Goal: Use online tool/utility: Utilize a website feature to perform a specific function

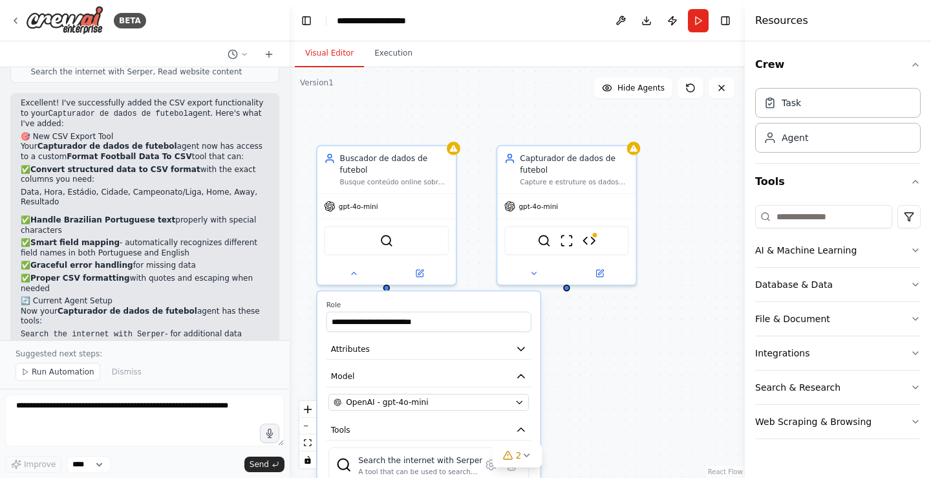
drag, startPoint x: 582, startPoint y: 245, endPoint x: 624, endPoint y: 345, distance: 107.8
click at [624, 345] on div "**********" at bounding box center [517, 272] width 455 height 410
click at [598, 200] on div "gpt-4o-mini" at bounding box center [566, 204] width 138 height 25
click at [520, 371] on icon "button" at bounding box center [520, 376] width 11 height 11
click at [522, 371] on icon "button" at bounding box center [520, 376] width 11 height 11
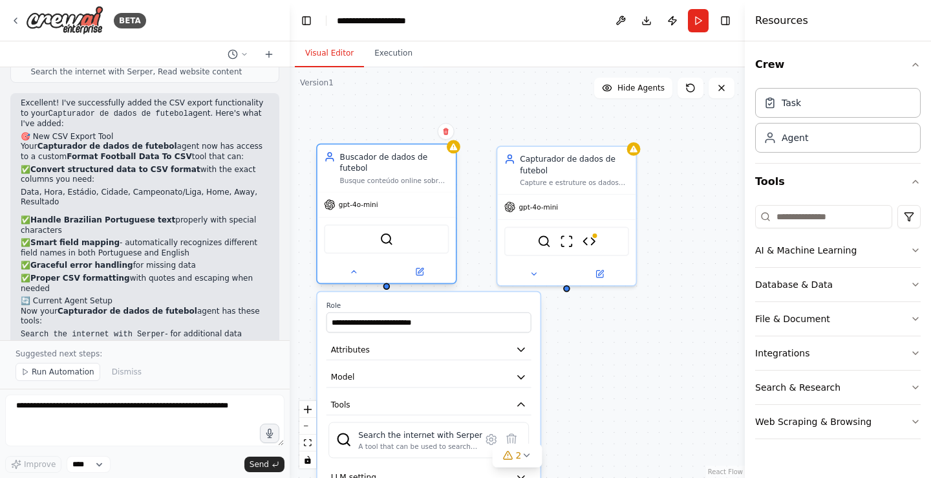
click at [421, 224] on div "SerperDevTool" at bounding box center [386, 238] width 125 height 29
click at [604, 182] on div "Capture e estruture os dados de partidas de futebol do {team_name} em {year} or…" at bounding box center [574, 180] width 109 height 9
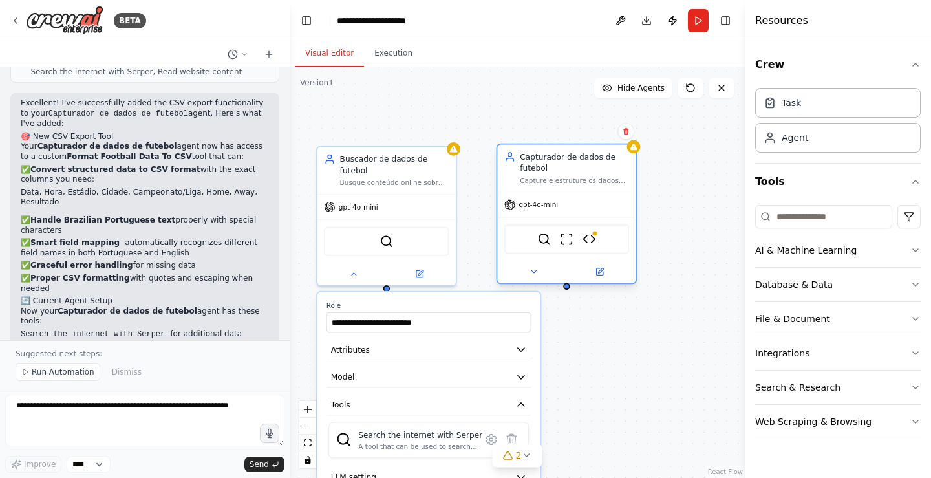
click at [598, 184] on div "Capture e estruture os dados de partidas de futebol do {team_name} em {year} or…" at bounding box center [574, 180] width 109 height 9
click at [350, 267] on icon at bounding box center [353, 271] width 9 height 9
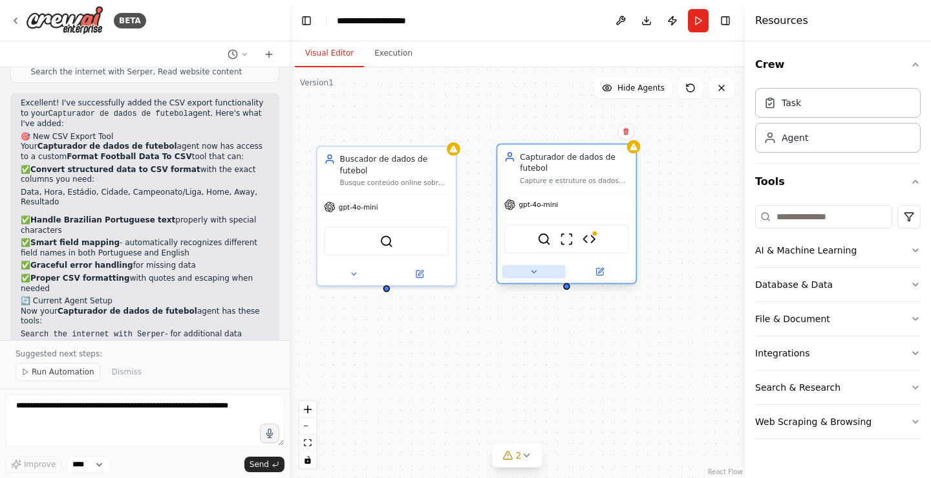
click at [534, 272] on icon at bounding box center [533, 271] width 5 height 2
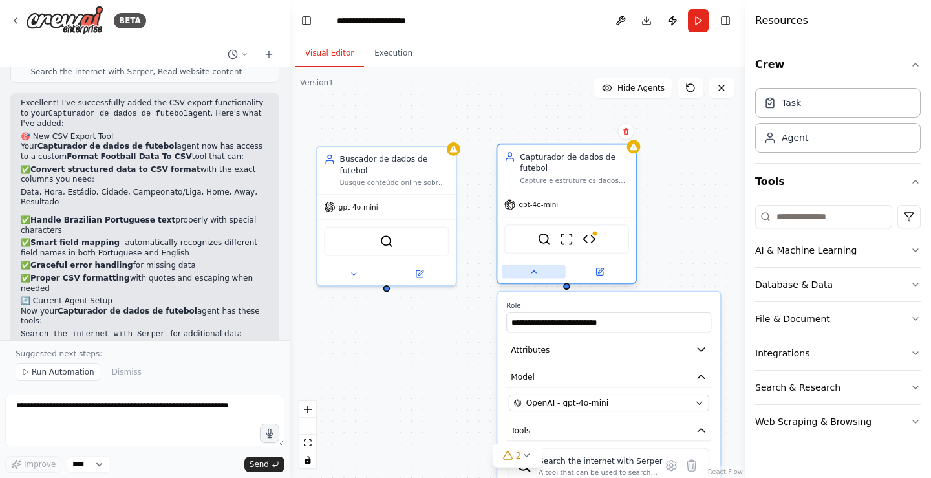
click at [534, 272] on icon at bounding box center [533, 271] width 5 height 2
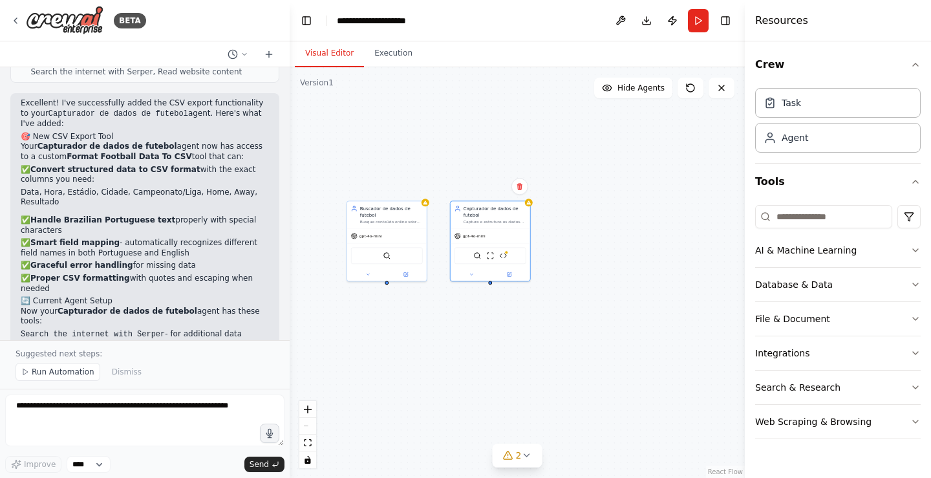
drag, startPoint x: 676, startPoint y: 209, endPoint x: 589, endPoint y: 233, distance: 90.5
click at [589, 233] on div "Buscador de dados de futebol Busque conteúdo online sobre partidas de futebol d…" at bounding box center [517, 272] width 455 height 410
click at [110, 405] on textarea at bounding box center [144, 420] width 279 height 52
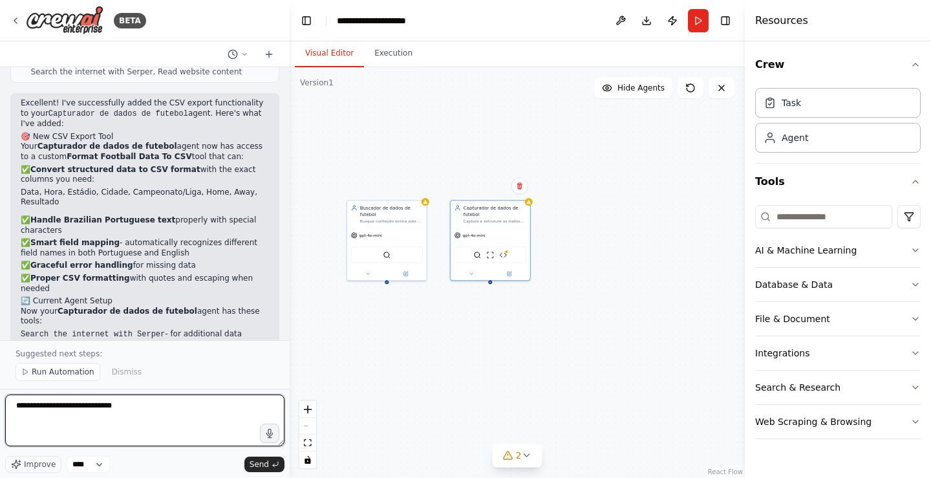
paste textarea "**********"
type textarea "**********"
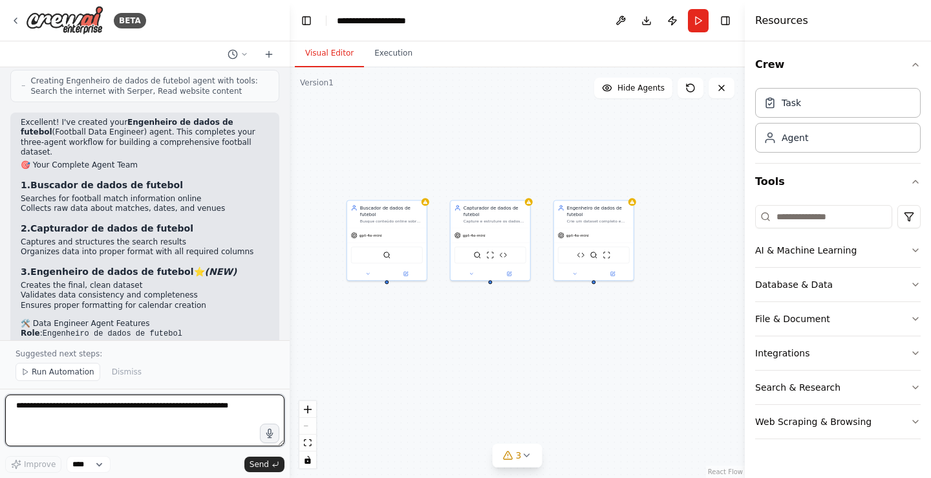
scroll to position [3174, 0]
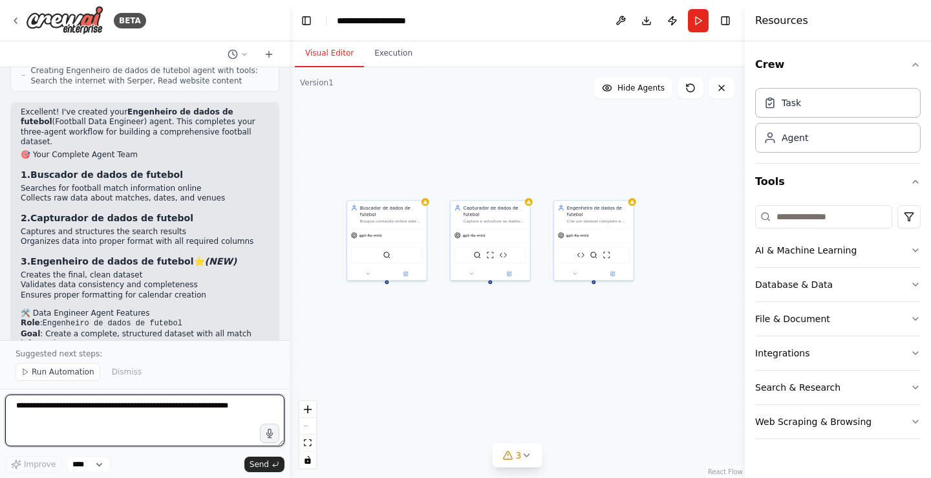
click at [229, 409] on textarea at bounding box center [144, 420] width 279 height 52
type textarea "***"
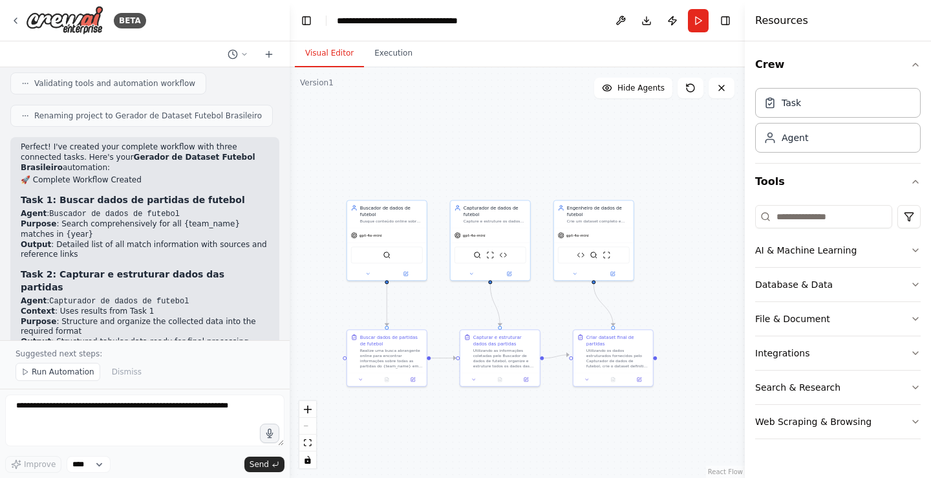
scroll to position [3860, 0]
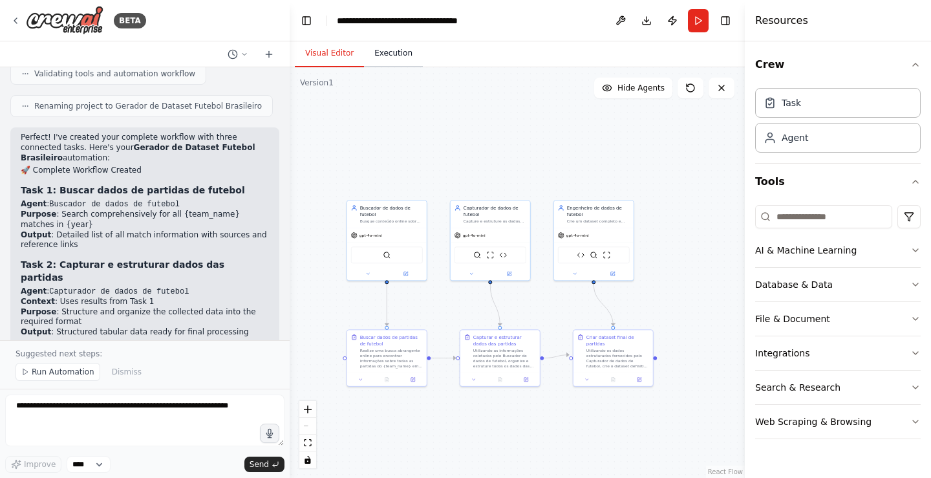
click at [391, 60] on button "Execution" at bounding box center [393, 53] width 59 height 27
click at [337, 60] on button "Visual Editor" at bounding box center [329, 53] width 69 height 27
click at [697, 24] on button "Run" at bounding box center [698, 20] width 21 height 23
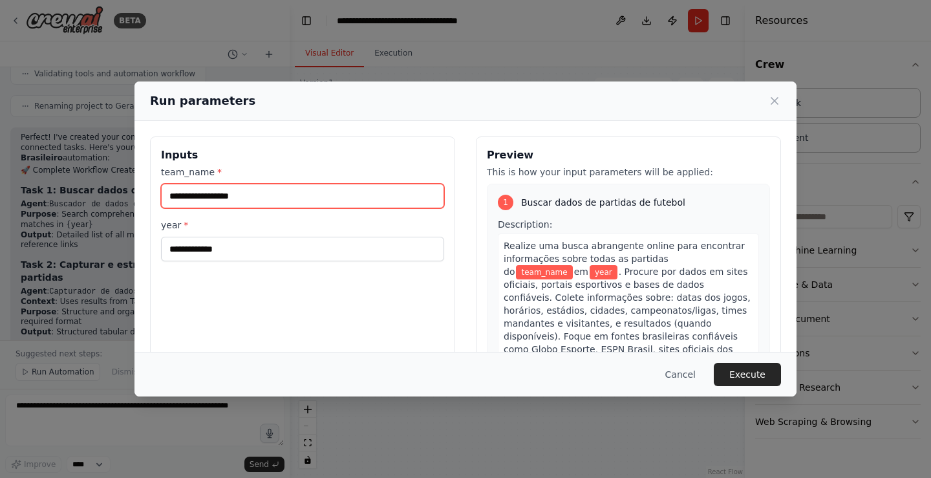
click at [188, 197] on input "team_name *" at bounding box center [302, 196] width 283 height 25
type input "********"
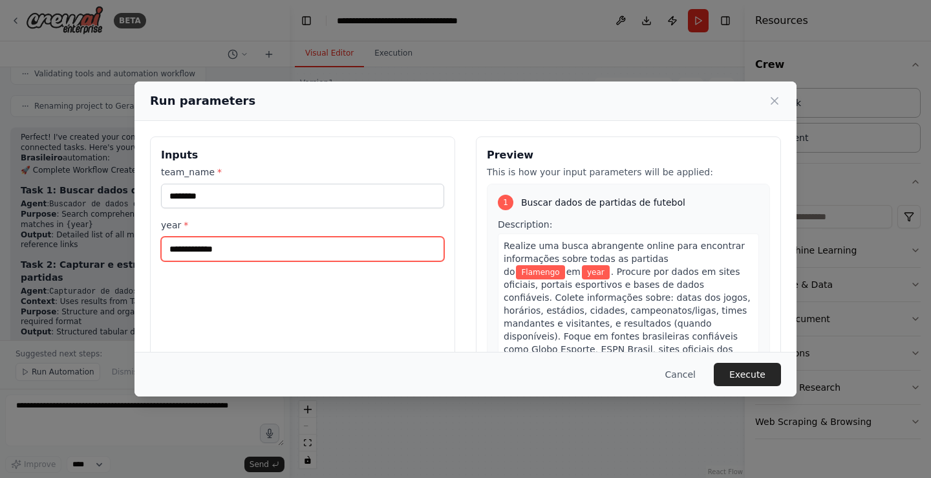
click at [239, 247] on input "year *" at bounding box center [302, 249] width 283 height 25
type input "****"
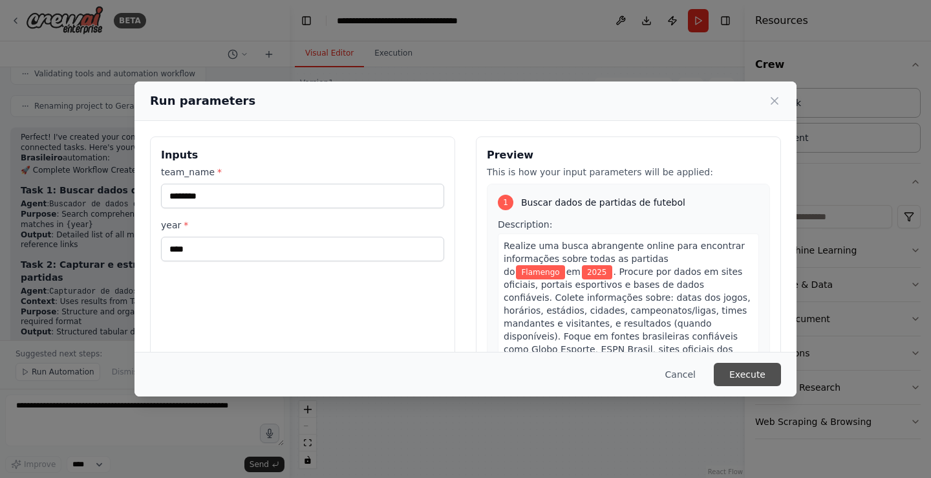
click at [762, 370] on button "Execute" at bounding box center [747, 374] width 67 height 23
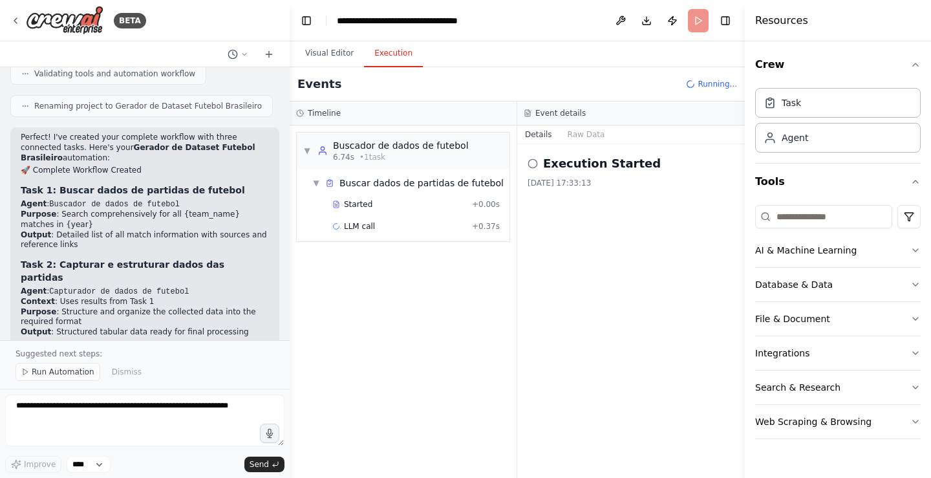
click at [388, 54] on button "Execution" at bounding box center [393, 53] width 59 height 27
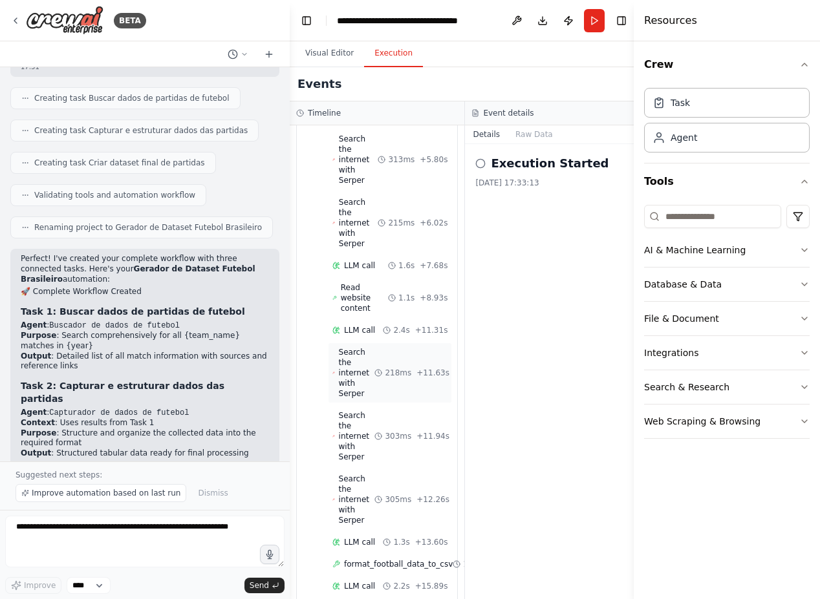
scroll to position [8433, 0]
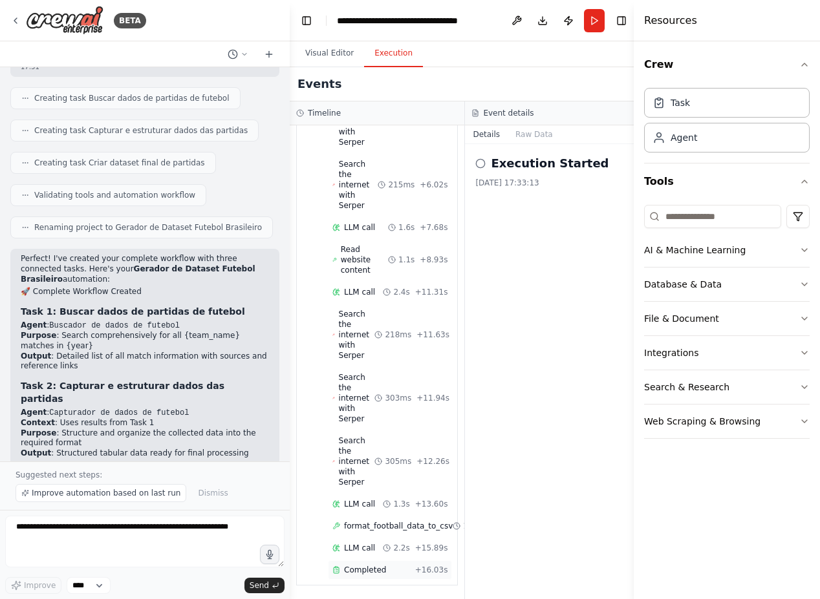
click at [374, 477] on span "Completed" at bounding box center [365, 570] width 42 height 10
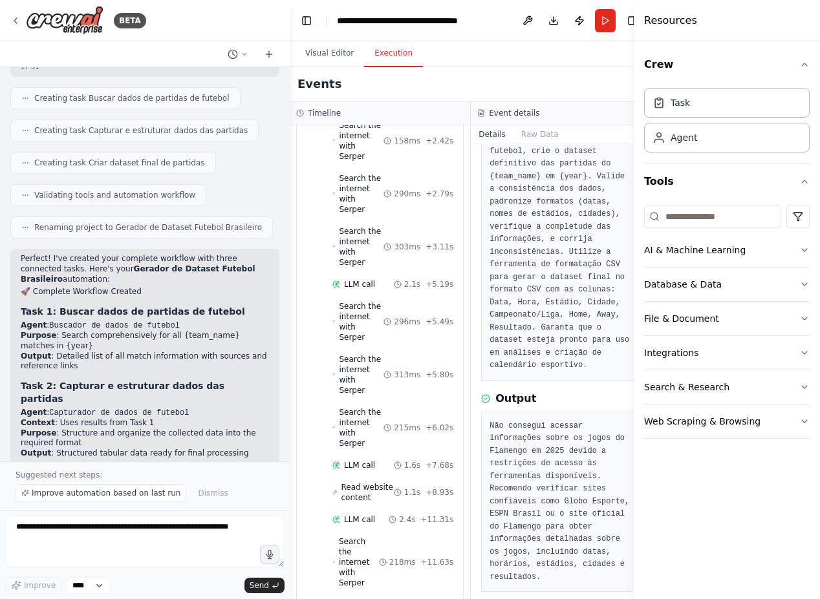
scroll to position [129, 0]
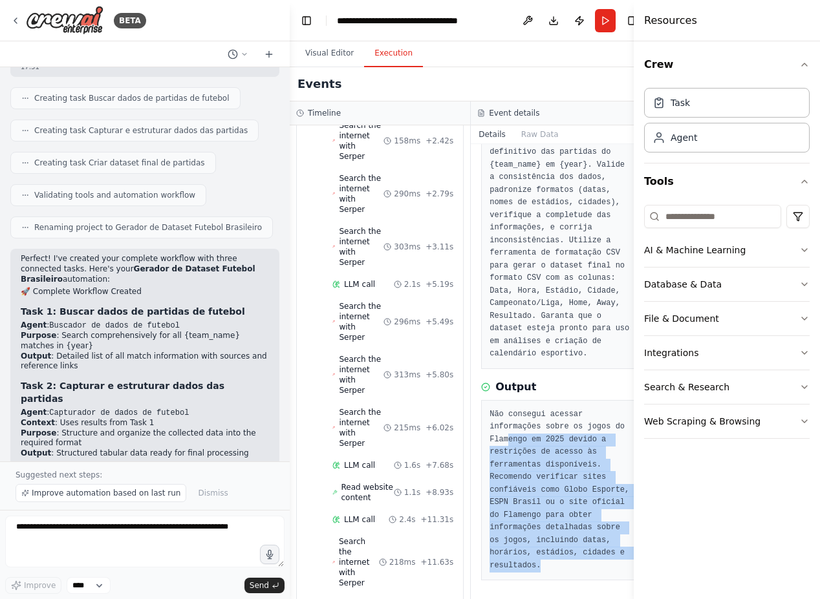
drag, startPoint x: 503, startPoint y: 438, endPoint x: 551, endPoint y: 563, distance: 133.6
click at [551, 477] on pre "Não consegui acessar informações sobre os jogos do Flamengo em 2025 devido a re…" at bounding box center [561, 491] width 144 height 164
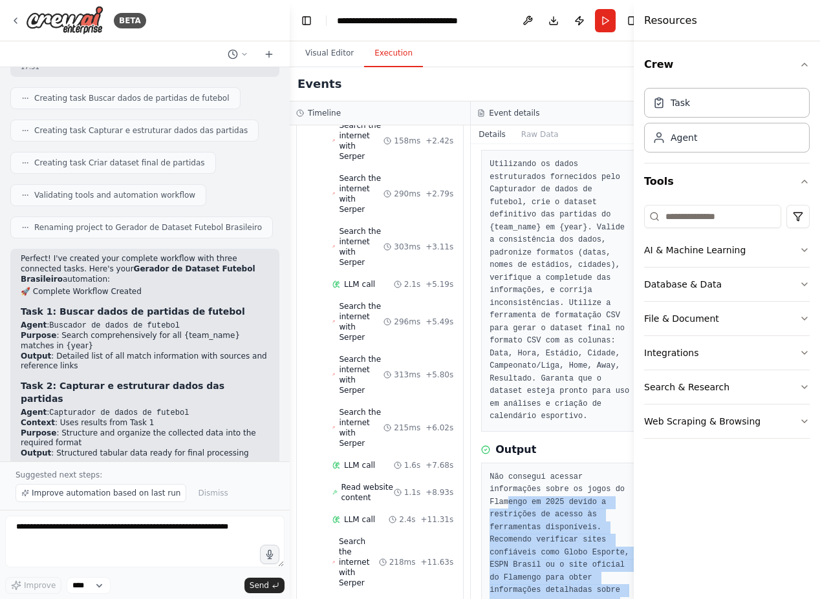
scroll to position [0, 0]
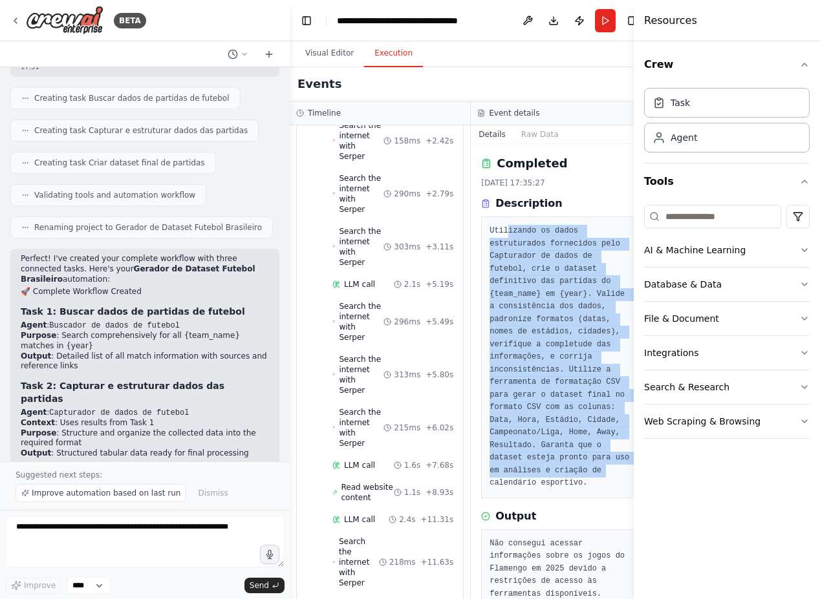
drag, startPoint x: 502, startPoint y: 228, endPoint x: 606, endPoint y: 454, distance: 249.0
click at [601, 476] on pre "Utilizando os dados estruturados fornecidos pelo Capturador de dados de futebol…" at bounding box center [561, 357] width 144 height 265
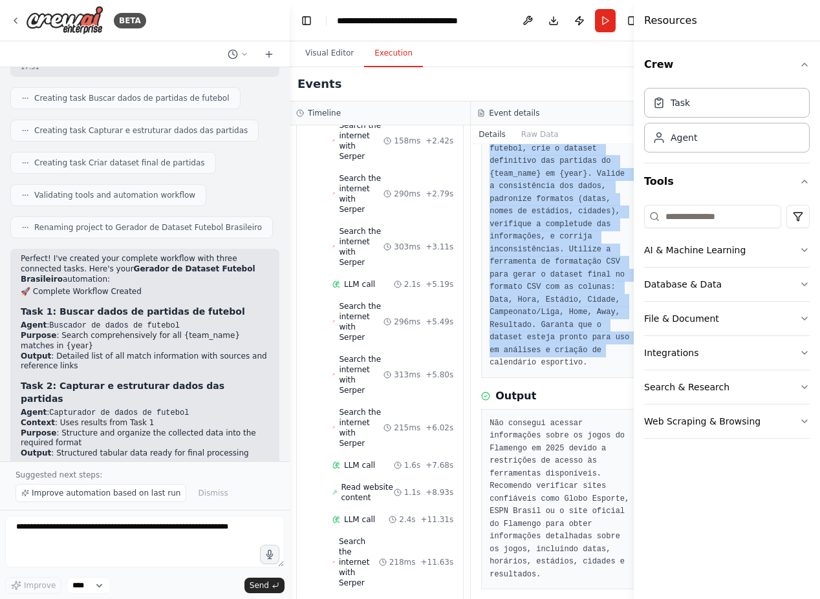
scroll to position [131, 0]
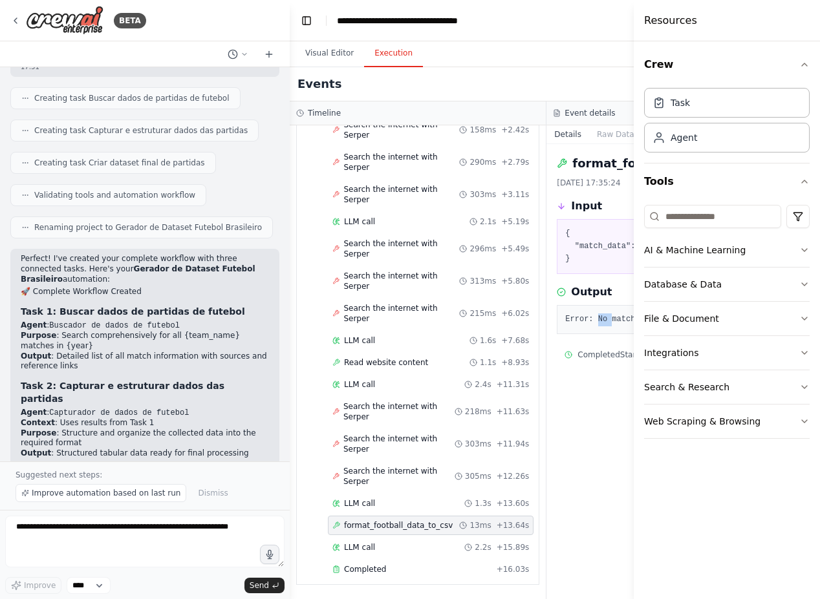
drag, startPoint x: 551, startPoint y: 323, endPoint x: 563, endPoint y: 329, distance: 13.6
click at [563, 329] on div "Error: No match data provided" at bounding box center [675, 320] width 236 height 30
click at [372, 477] on div "LLM call 1.3s + 13.60s" at bounding box center [430, 503] width 197 height 10
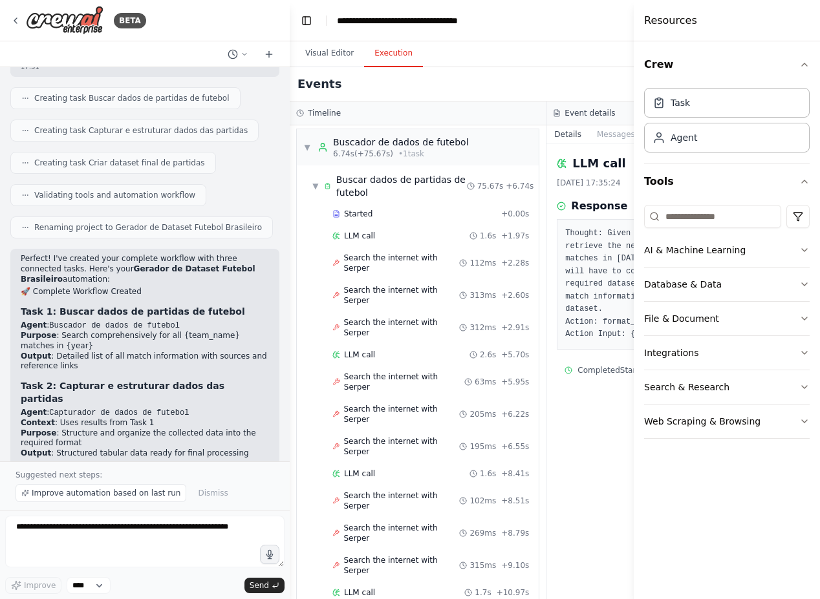
scroll to position [0, 0]
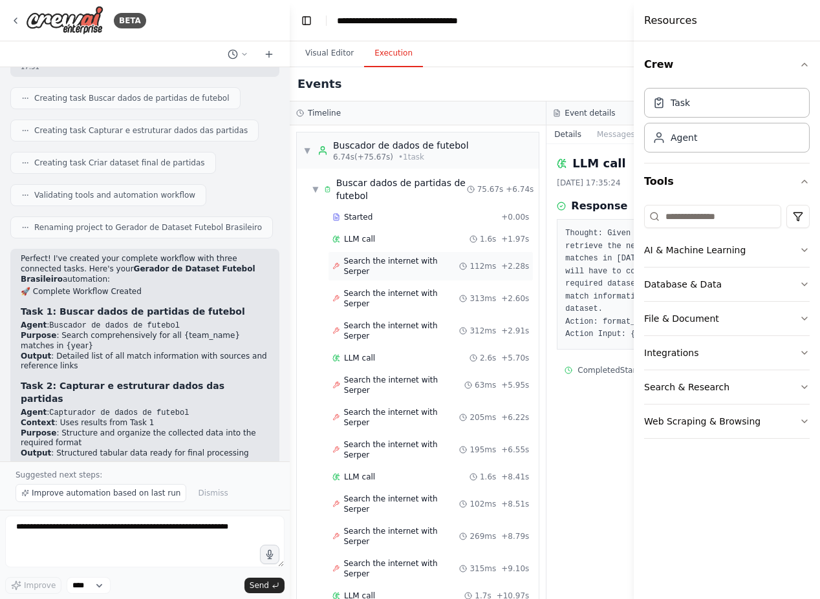
click at [372, 280] on div "Search the internet with Serper 112ms + 2.28s" at bounding box center [431, 266] width 206 height 30
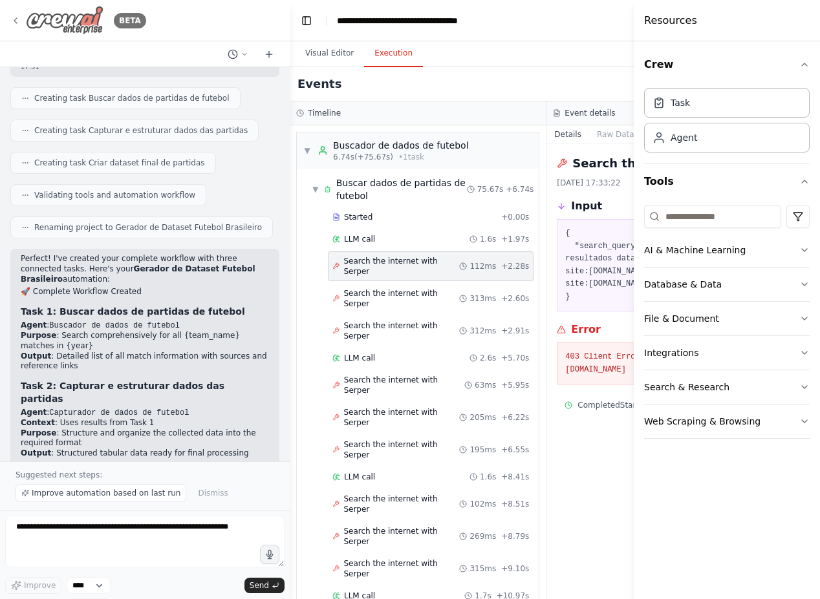
click at [12, 25] on icon at bounding box center [15, 21] width 10 height 10
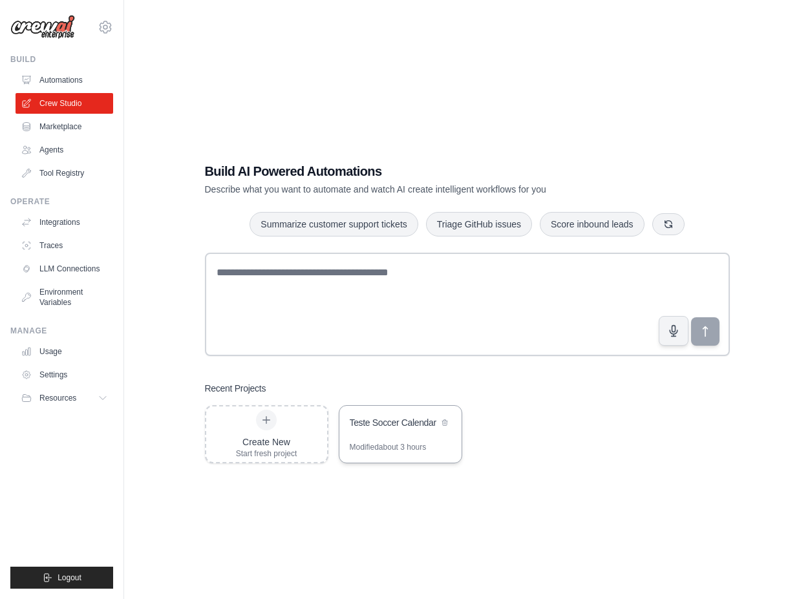
click at [398, 420] on div "Teste Soccer Calendar" at bounding box center [394, 422] width 89 height 13
click at [67, 297] on link "Environment Variables" at bounding box center [66, 297] width 98 height 31
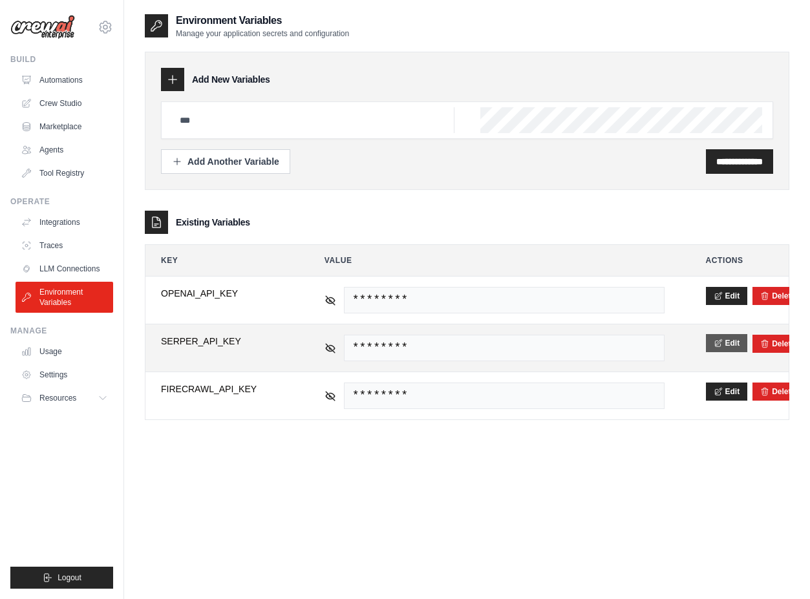
click at [730, 347] on button "Edit" at bounding box center [727, 343] width 42 height 18
click at [732, 341] on button "Save" at bounding box center [723, 343] width 34 height 18
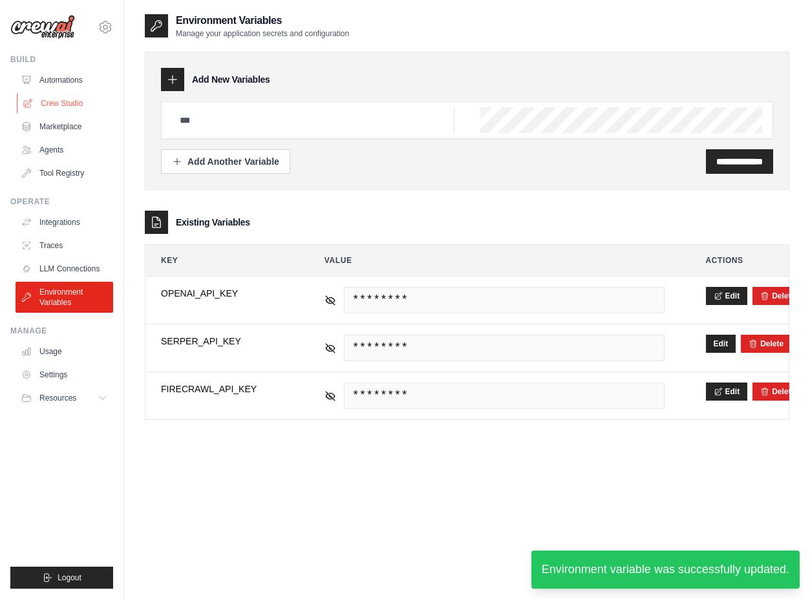
click at [62, 103] on link "Crew Studio" at bounding box center [66, 103] width 98 height 21
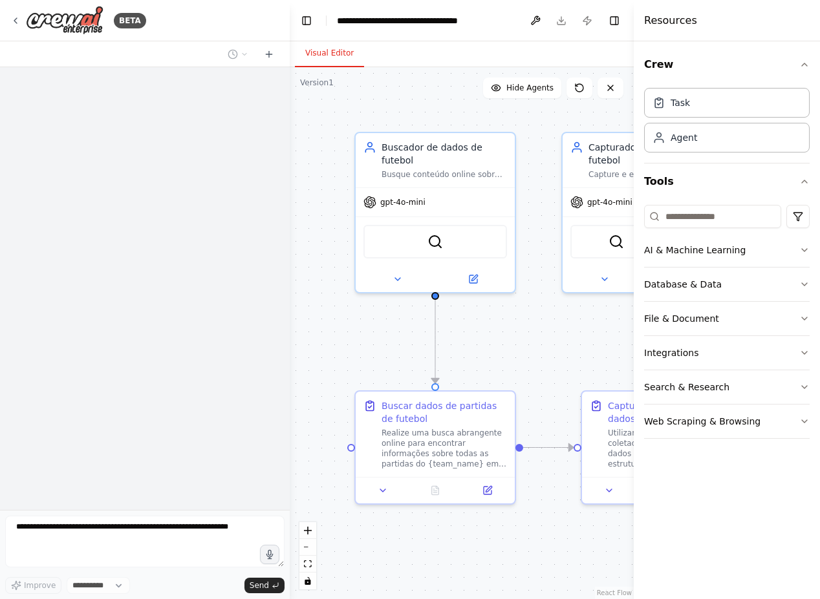
select select "****"
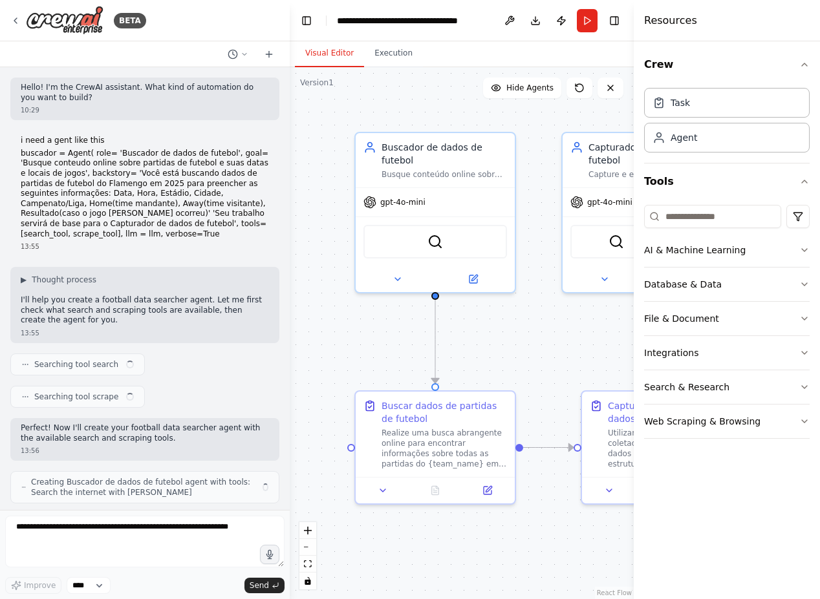
scroll to position [3558, 0]
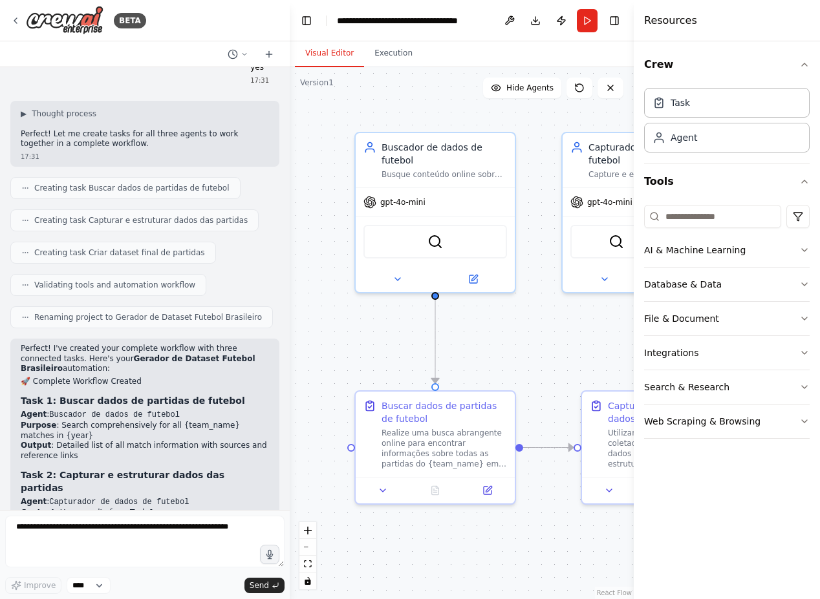
click at [297, 23] on header "**********" at bounding box center [462, 20] width 344 height 41
click at [312, 27] on button "Toggle Left Sidebar" at bounding box center [306, 21] width 18 height 18
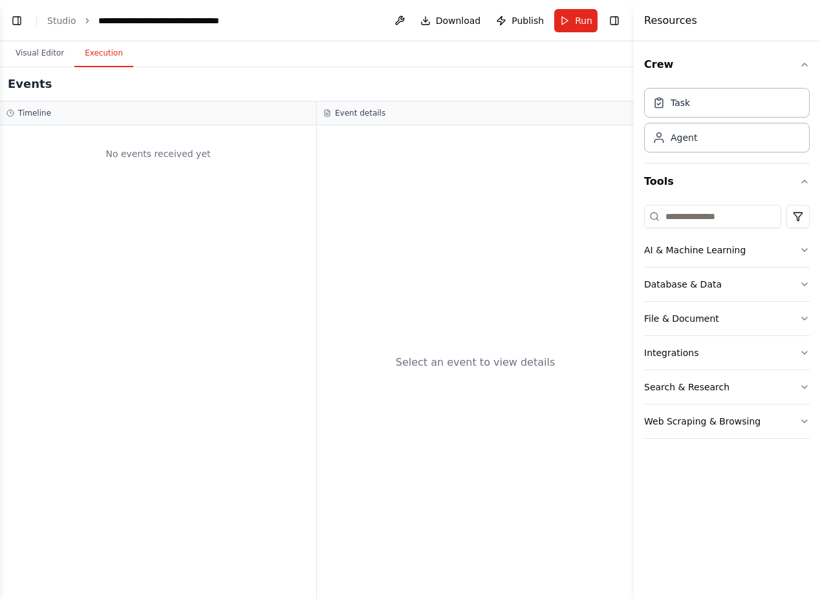
click at [106, 48] on button "Execution" at bounding box center [103, 53] width 59 height 27
click at [110, 155] on div "No events received yet" at bounding box center [157, 154] width 303 height 44
click at [452, 233] on div "Select an event to view details" at bounding box center [475, 362] width 317 height 474
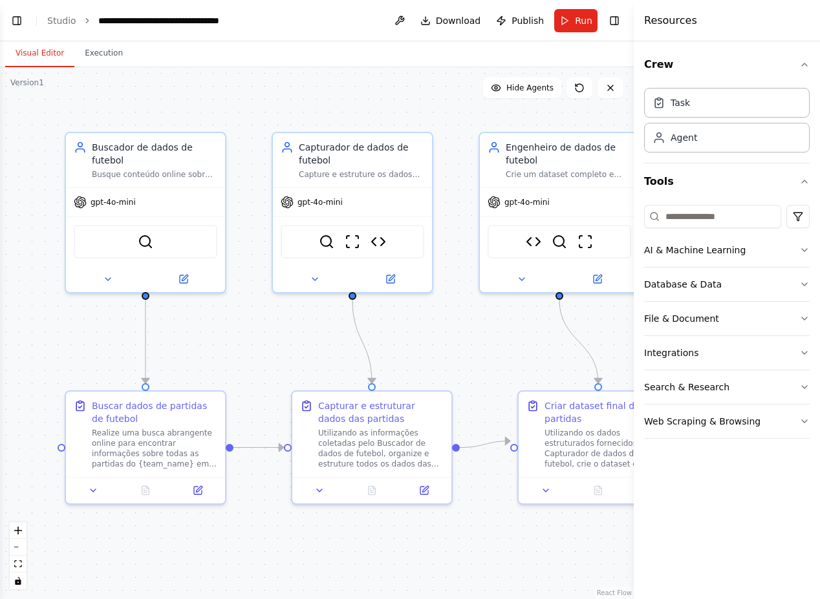
click at [39, 52] on button "Visual Editor" at bounding box center [39, 53] width 69 height 27
click at [22, 22] on button "Toggle Left Sidebar" at bounding box center [17, 21] width 18 height 18
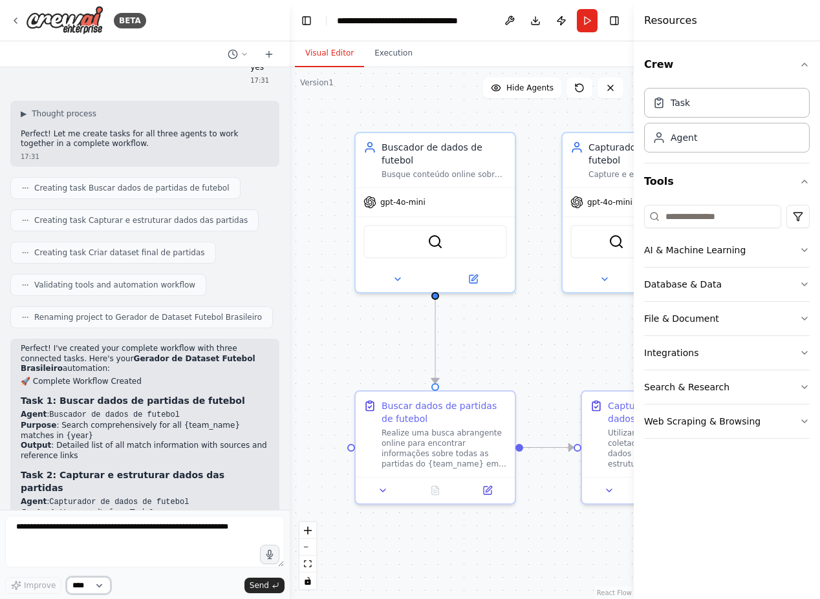
click at [101, 589] on select "****" at bounding box center [89, 585] width 44 height 17
click at [308, 484] on div ".deletable-edge-delete-btn { width: 20px; height: 20px; border: 0px solid #ffff…" at bounding box center [462, 333] width 344 height 532
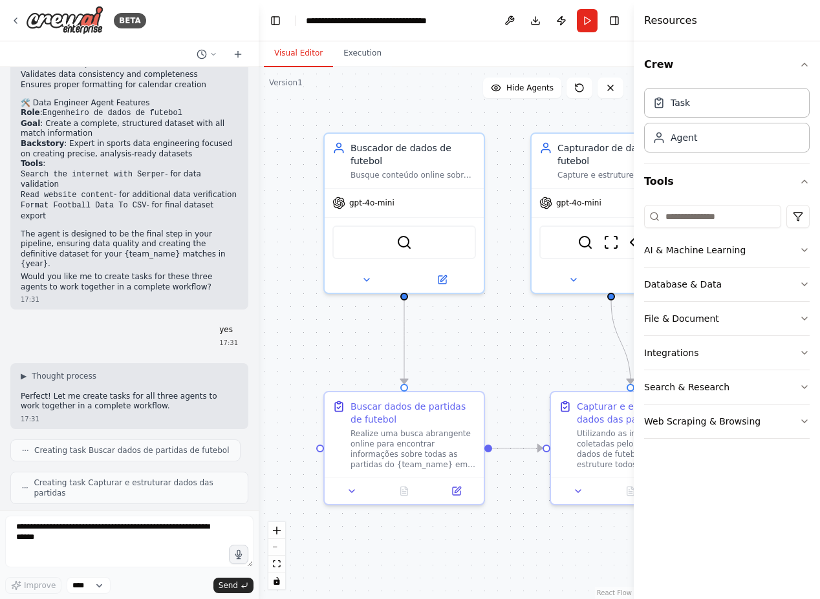
scroll to position [3984, 0]
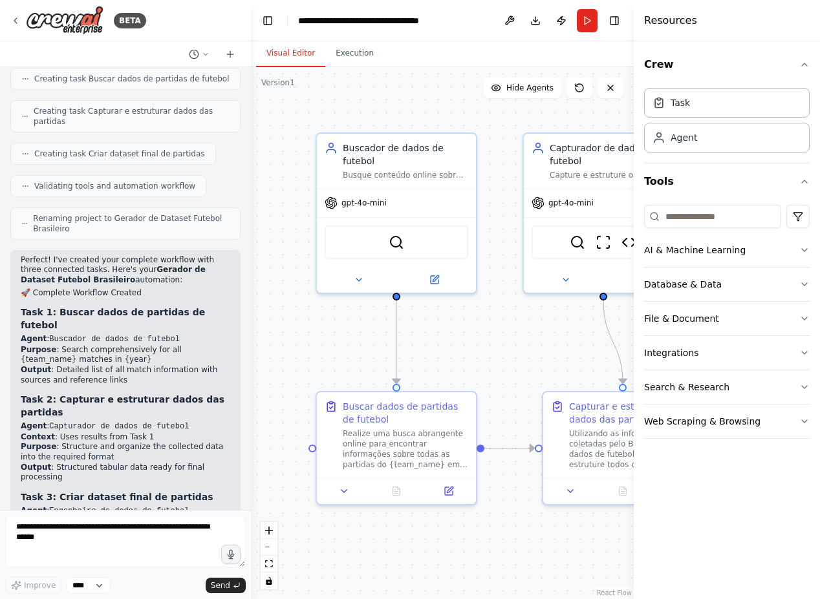
drag, startPoint x: 288, startPoint y: 340, endPoint x: 251, endPoint y: 337, distance: 37.0
click at [251, 337] on div "BETA Hello! I'm the CrewAI assistant. What kind of automation do you want to bu…" at bounding box center [410, 299] width 820 height 599
click at [610, 27] on button "Toggle Right Sidebar" at bounding box center [614, 21] width 18 height 18
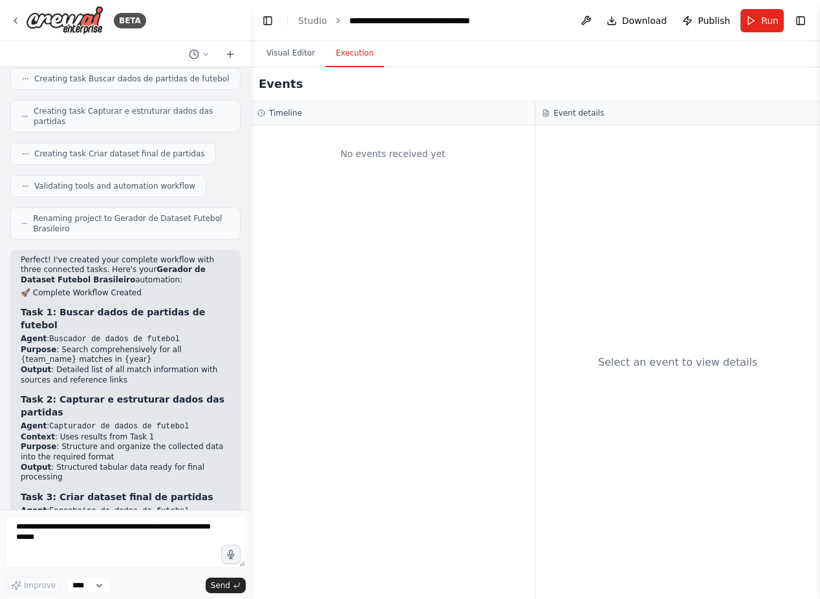
click at [358, 56] on button "Execution" at bounding box center [354, 53] width 59 height 27
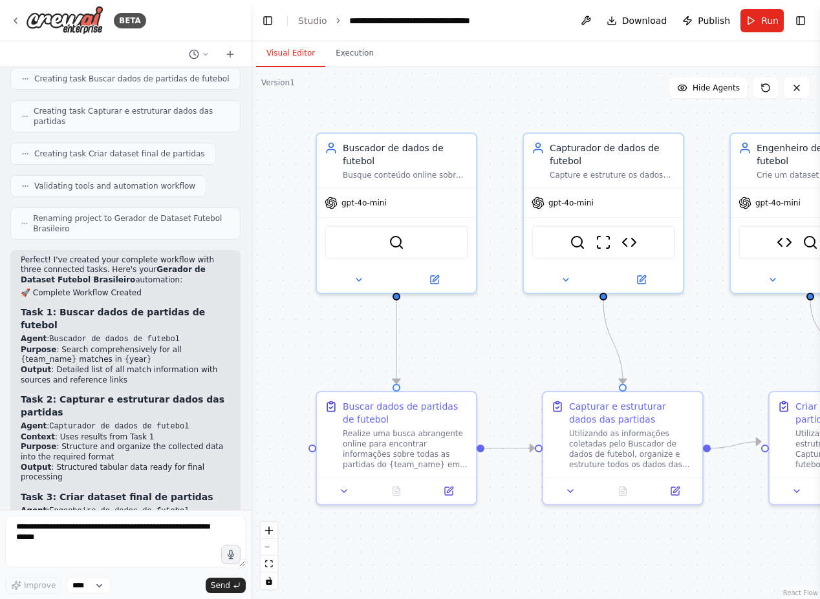
click at [271, 53] on button "Visual Editor" at bounding box center [290, 53] width 69 height 27
click at [749, 20] on button "Run" at bounding box center [761, 20] width 43 height 23
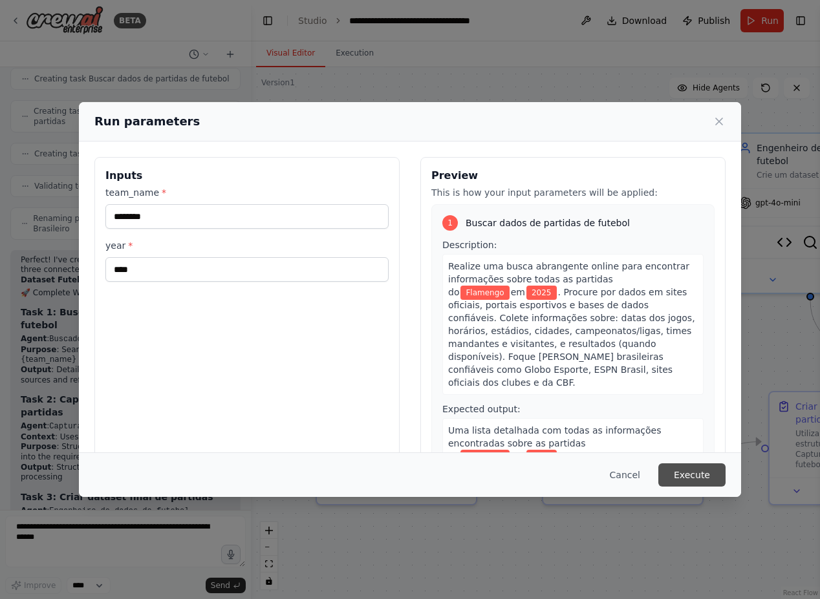
click at [701, 474] on button "Execute" at bounding box center [691, 474] width 67 height 23
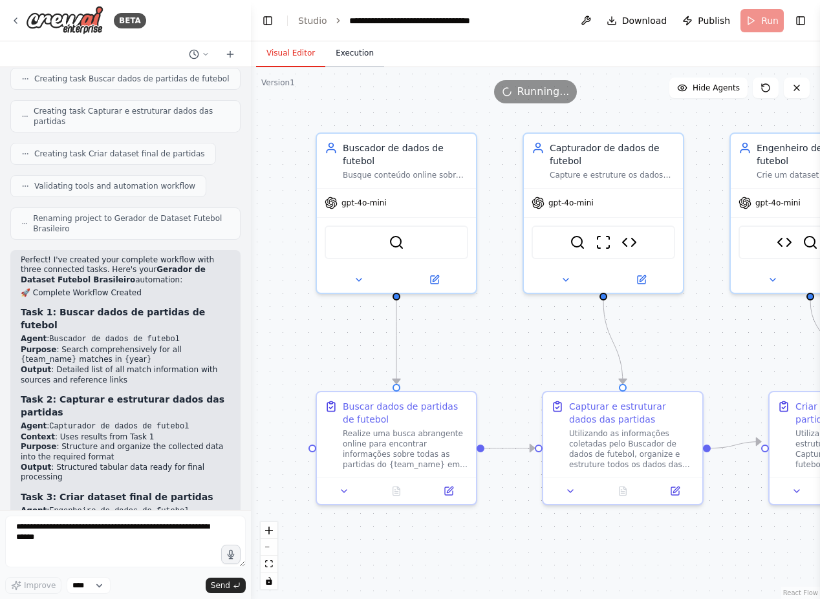
click at [352, 63] on button "Execution" at bounding box center [354, 53] width 59 height 27
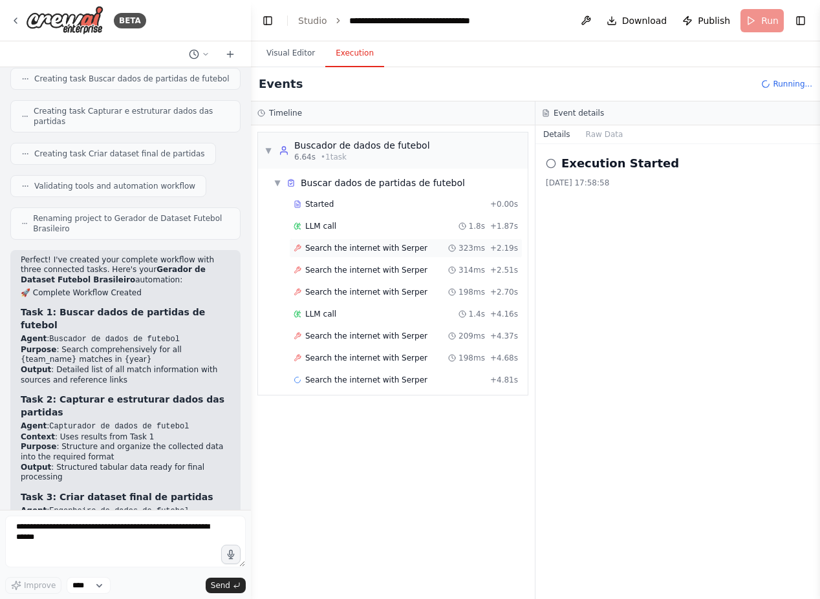
click at [392, 253] on div "Search the internet with Serper 323ms + 2.19s" at bounding box center [405, 248] width 233 height 19
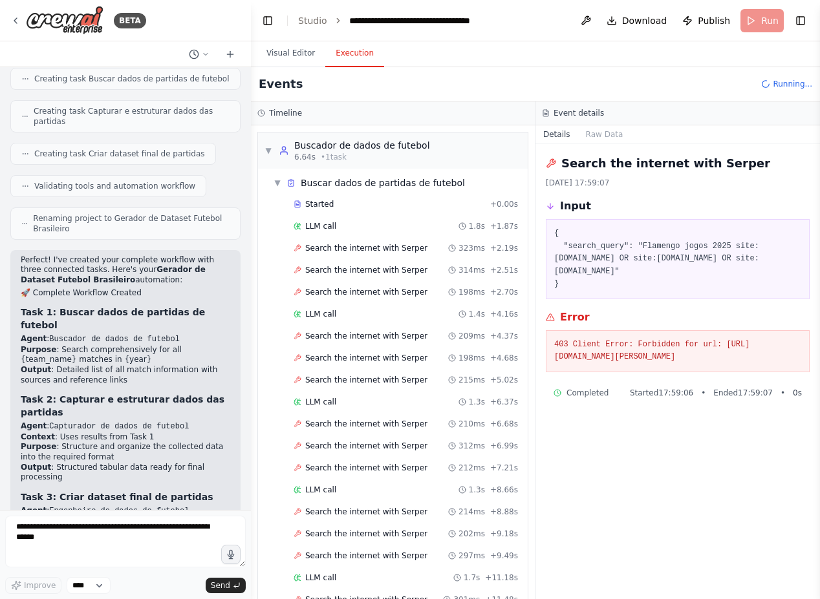
drag, startPoint x: 559, startPoint y: 345, endPoint x: 694, endPoint y: 362, distance: 135.5
click at [694, 362] on pre "403 Client Error: Forbidden for url: [URL][DOMAIN_NAME]" at bounding box center [677, 351] width 247 height 25
click at [664, 359] on pre "403 Client Error: Forbidden for url: [URL][DOMAIN_NAME]" at bounding box center [677, 351] width 247 height 25
click at [69, 16] on img at bounding box center [65, 20] width 78 height 29
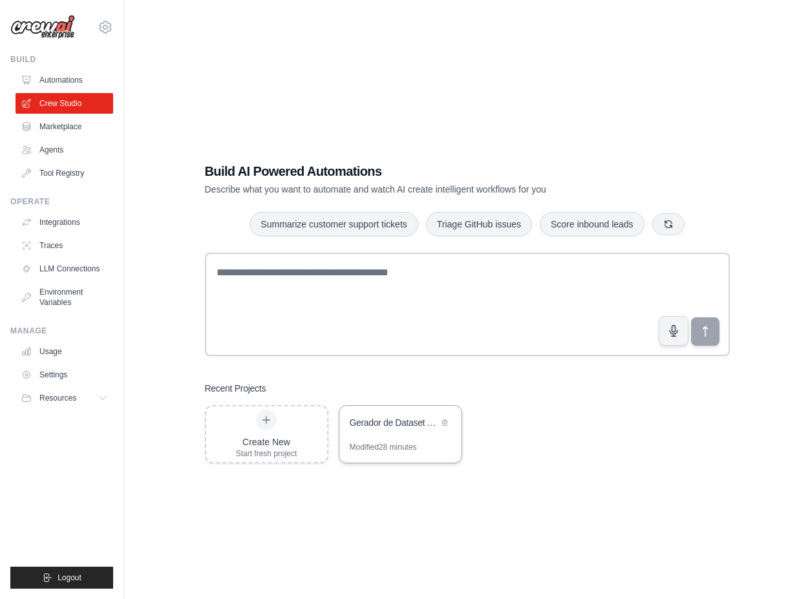
click at [392, 429] on div "Gerador de Dataset Futebol Brasileiro" at bounding box center [394, 424] width 89 height 16
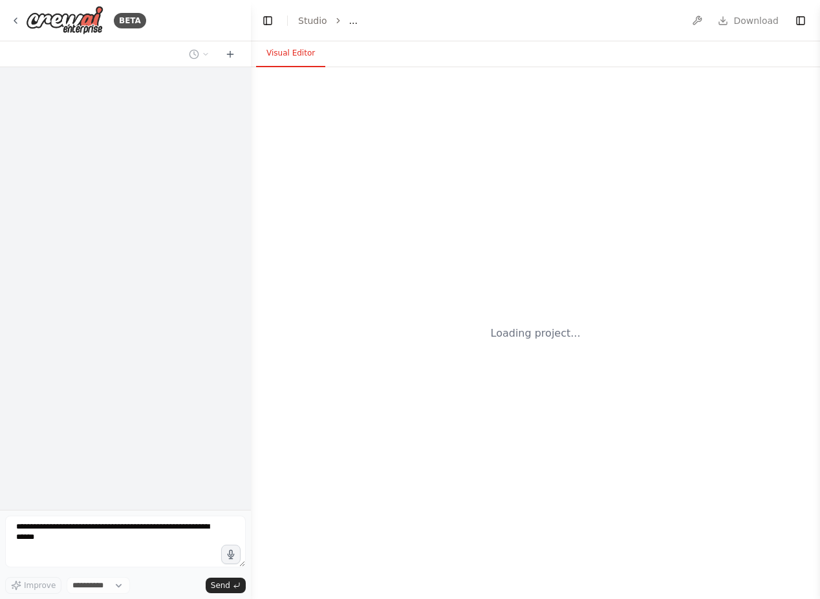
select select "****"
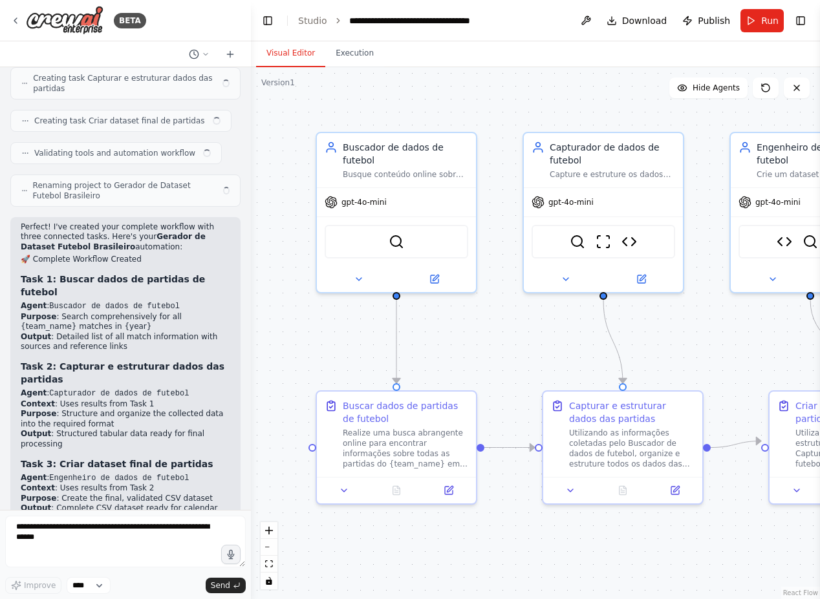
click at [761, 16] on button "Run" at bounding box center [761, 20] width 43 height 23
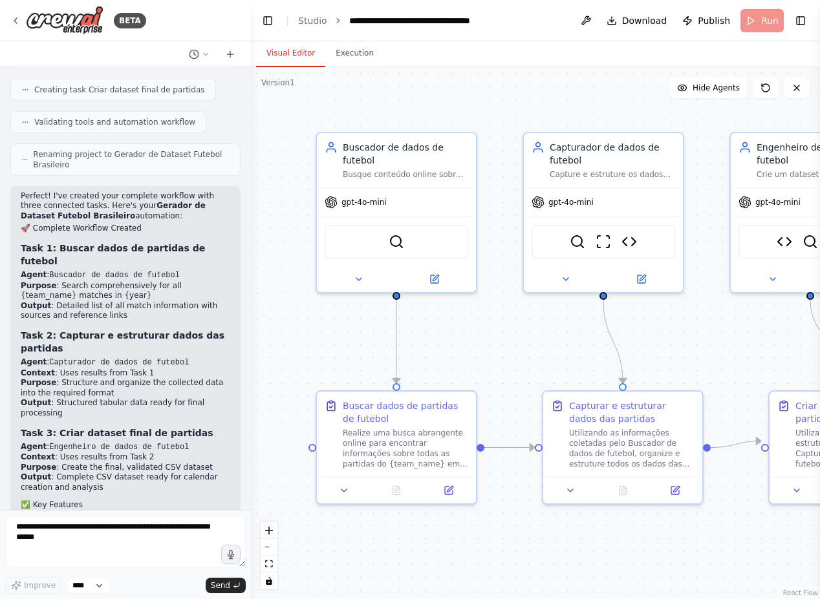
scroll to position [4007, 0]
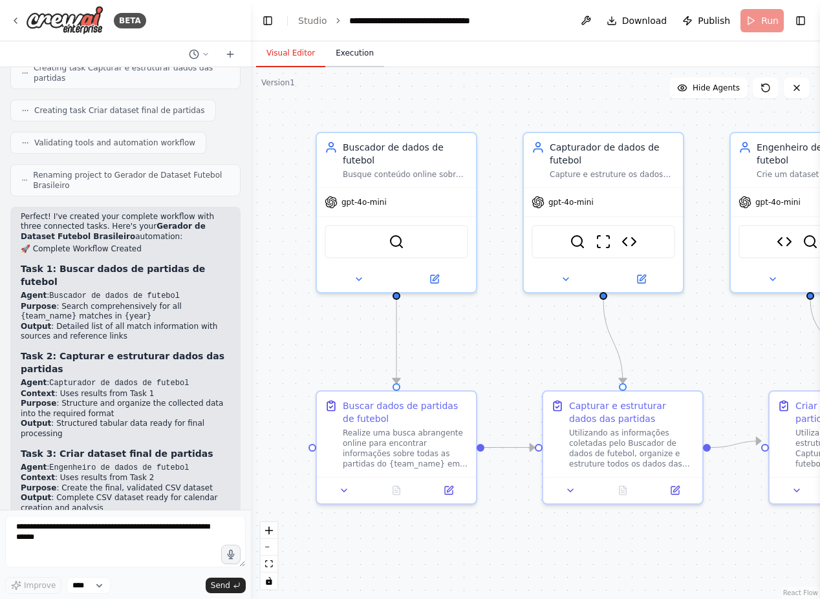
click at [352, 58] on body "BETA Hello! I'm the CrewAI assistant. What kind of automation do you want to bu…" at bounding box center [410, 299] width 820 height 599
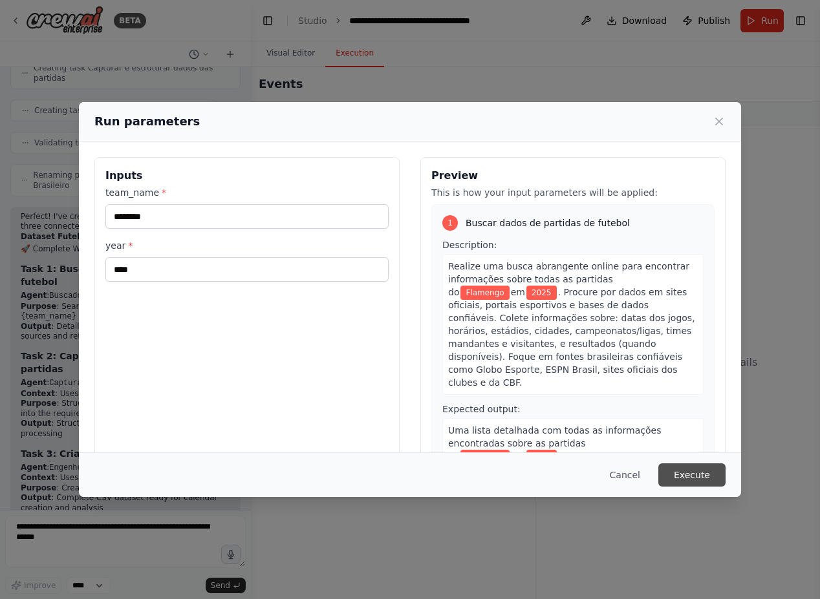
click at [699, 476] on button "Execute" at bounding box center [691, 474] width 67 height 23
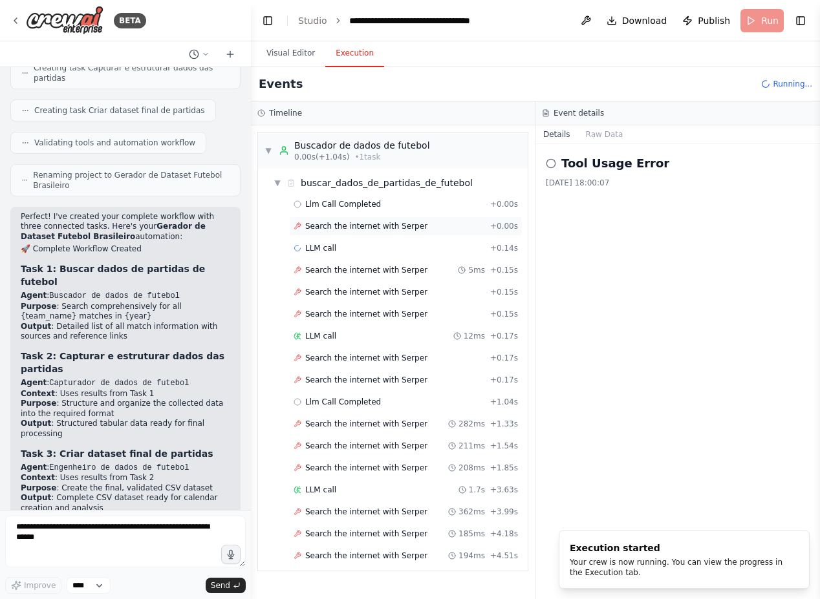
click at [399, 231] on div "Search the internet with Serper + 0.00s" at bounding box center [405, 226] width 233 height 19
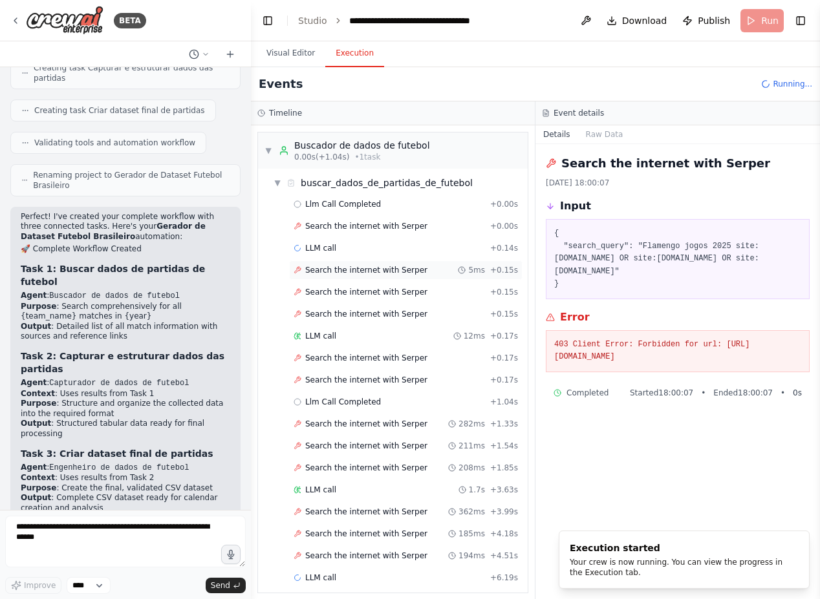
click at [380, 274] on span "Search the internet with Serper" at bounding box center [366, 270] width 122 height 10
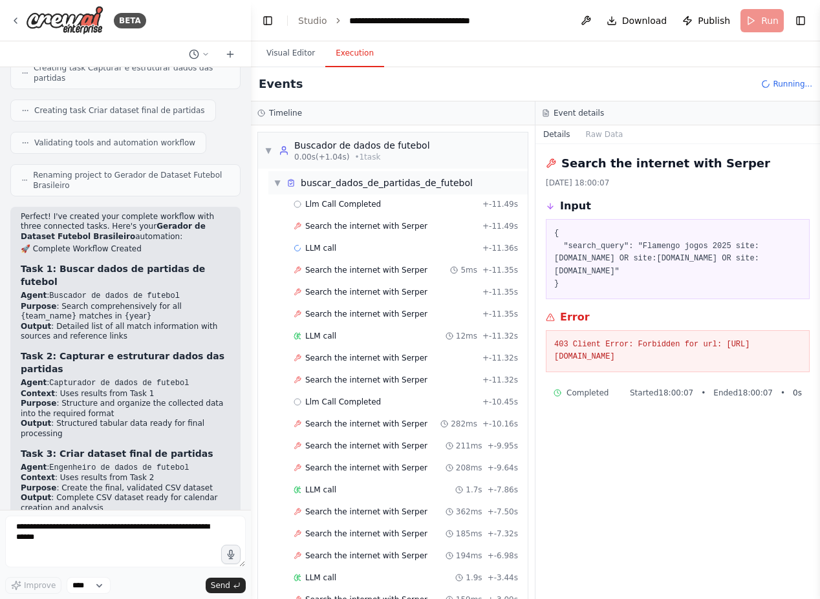
click at [279, 178] on span "▼" at bounding box center [277, 183] width 8 height 10
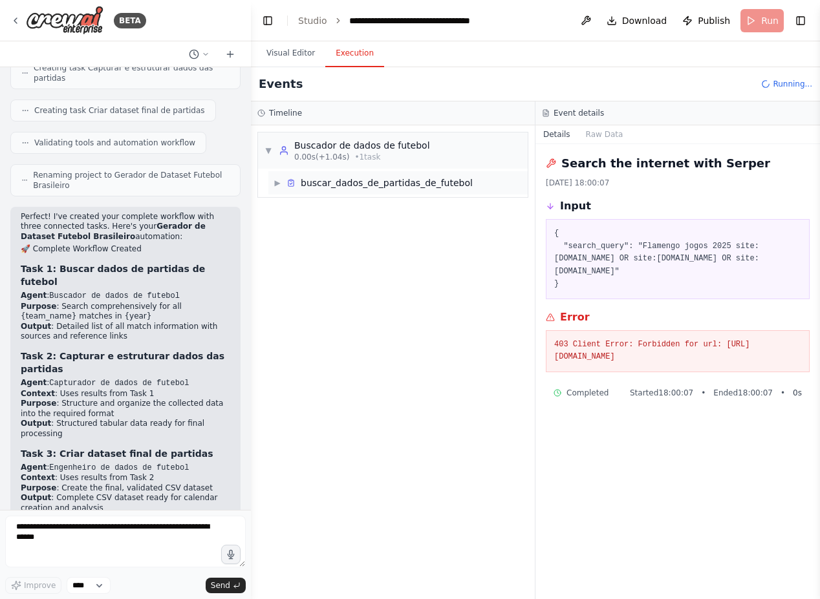
click at [281, 187] on span "▶" at bounding box center [277, 183] width 8 height 10
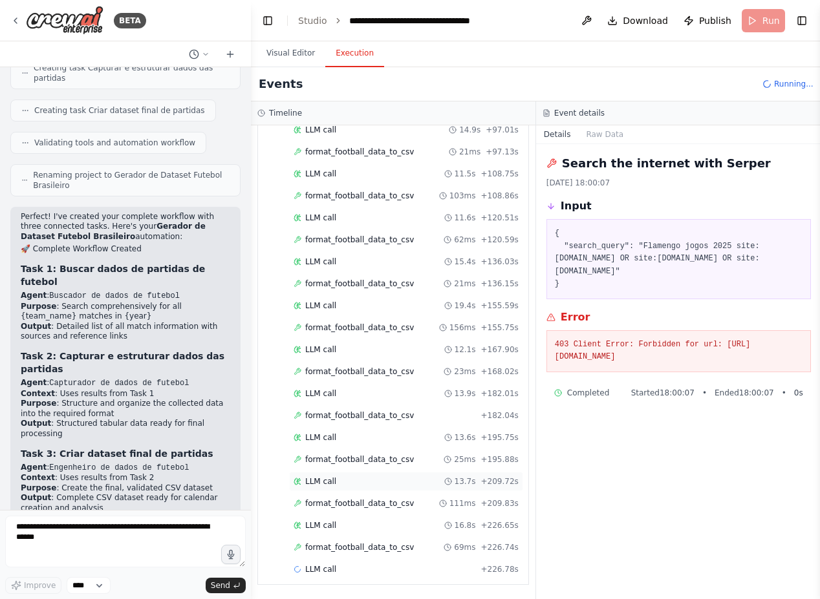
scroll to position [5092, 0]
click at [371, 460] on span "format_football_data_to_csv" at bounding box center [359, 459] width 109 height 10
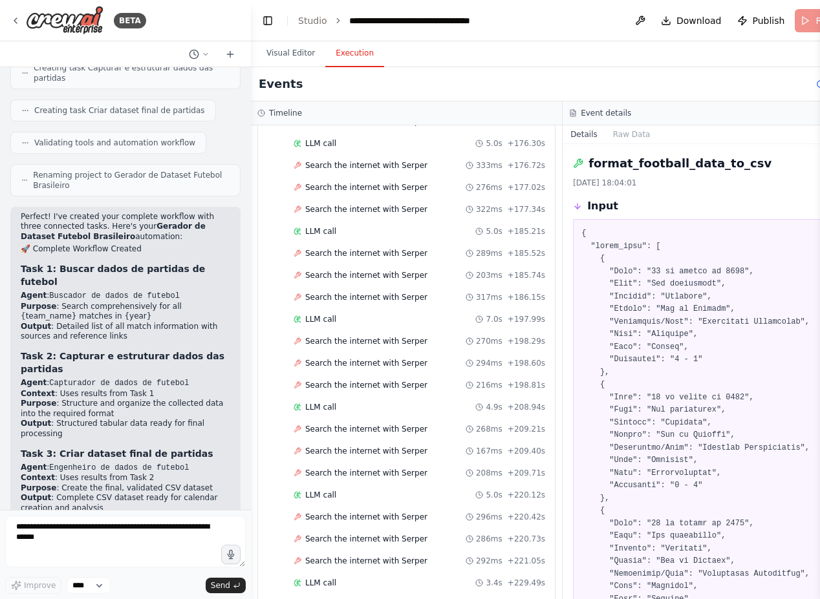
scroll to position [3240, 0]
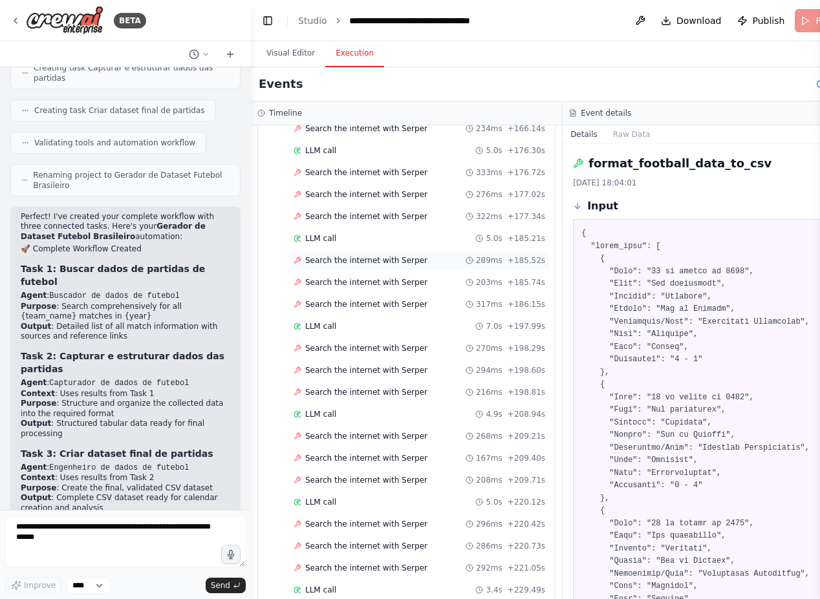
click at [324, 268] on div "Search the internet with Serper 289ms + 185.52s" at bounding box center [419, 260] width 260 height 19
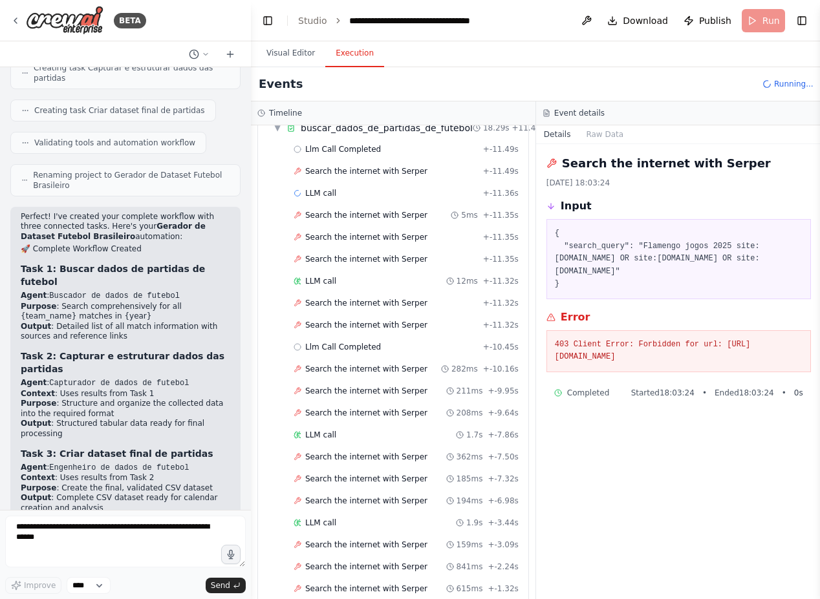
scroll to position [0, 0]
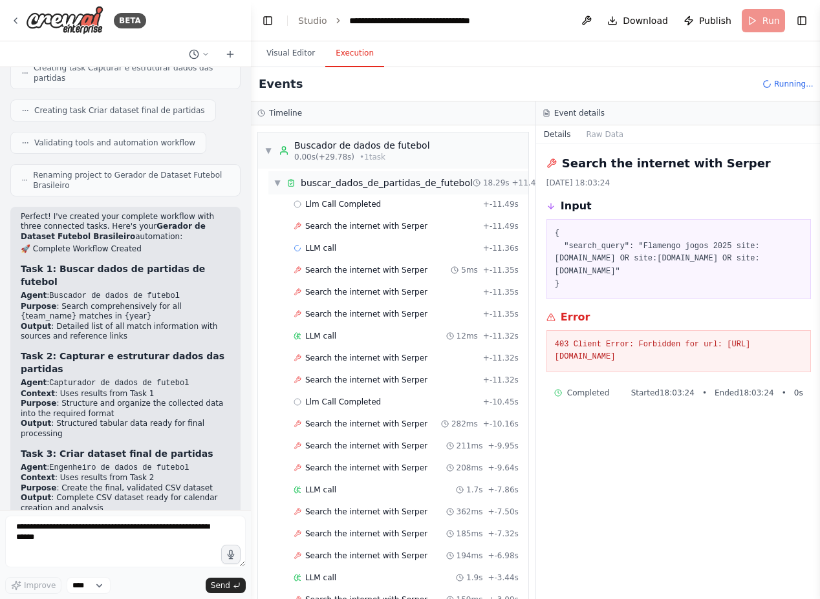
click at [275, 181] on span "▼" at bounding box center [277, 183] width 8 height 10
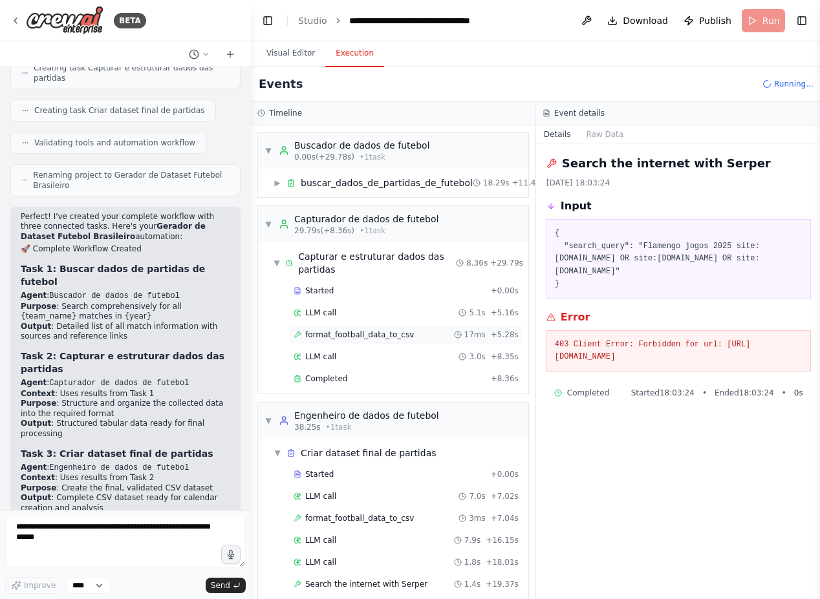
click at [338, 339] on span "format_football_data_to_csv" at bounding box center [359, 335] width 109 height 10
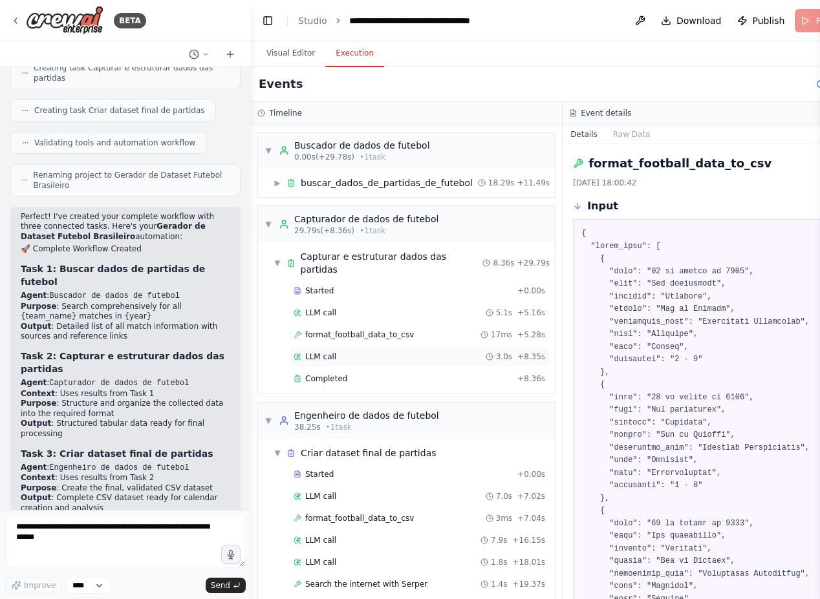
click at [335, 357] on div "LLM call 3.0s + 8.35s" at bounding box center [418, 357] width 251 height 10
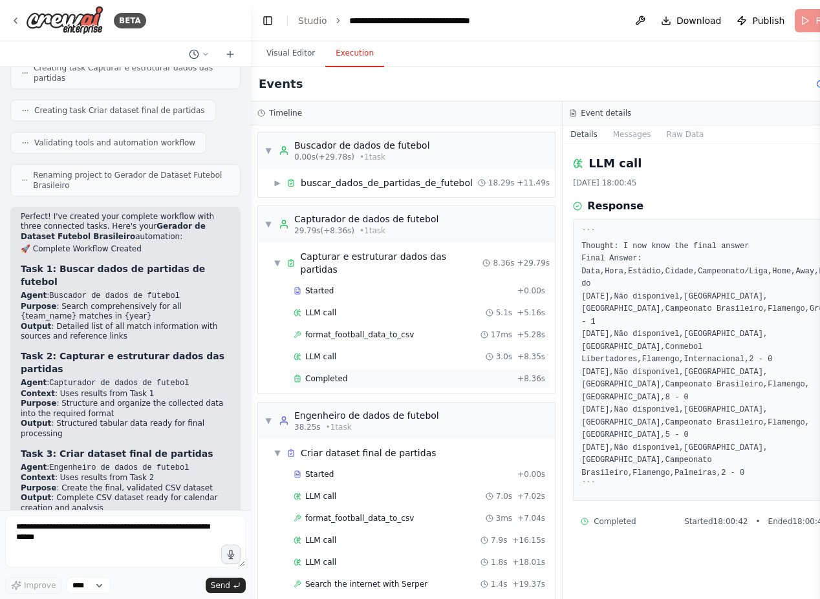
click at [334, 385] on div "Completed + 8.36s" at bounding box center [419, 378] width 260 height 19
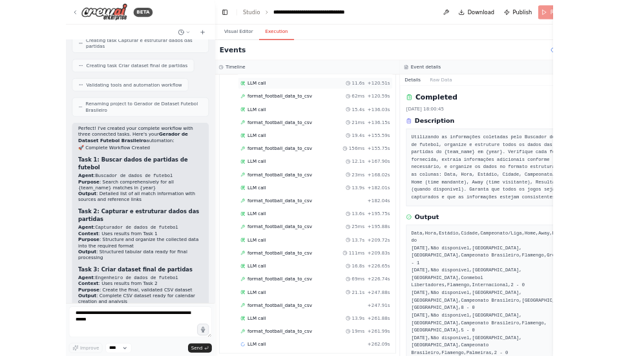
scroll to position [850, 0]
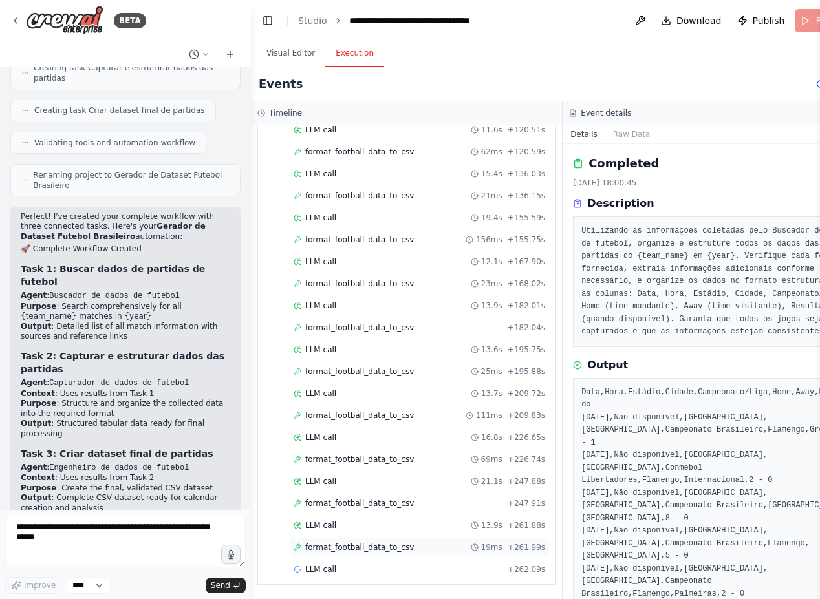
click at [351, 543] on span "format_football_data_to_csv" at bounding box center [359, 547] width 109 height 10
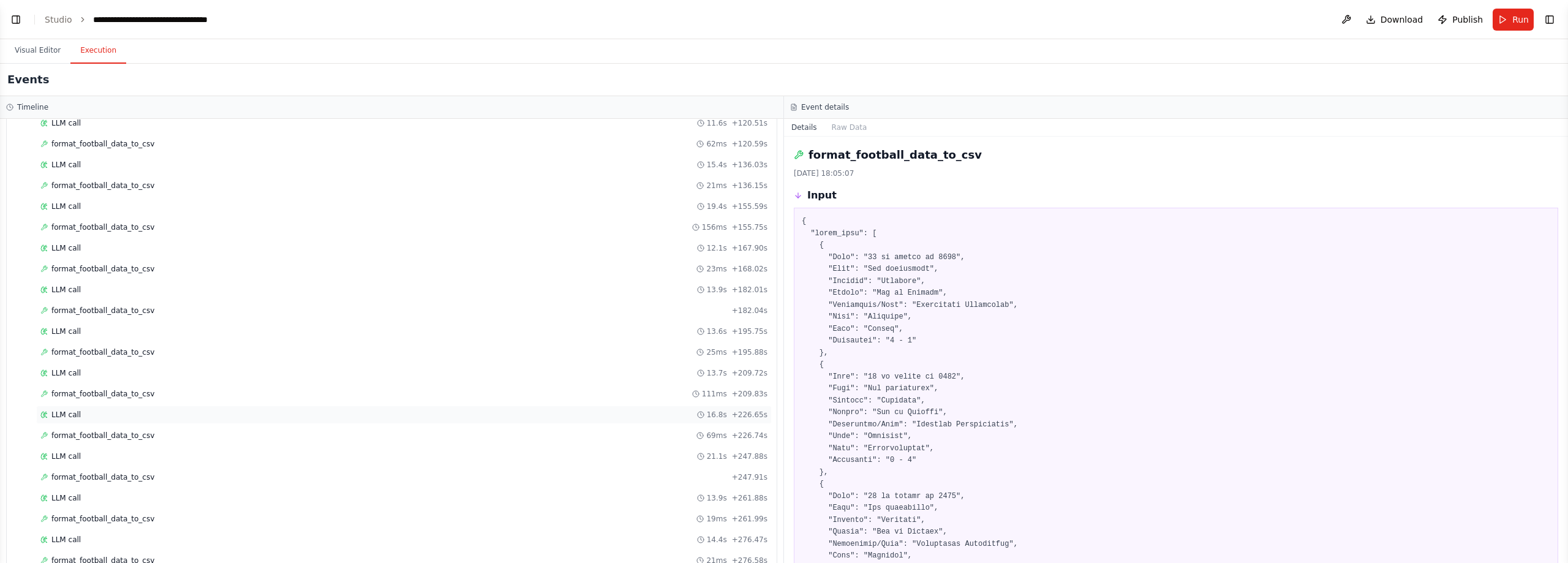
scroll to position [902, 0]
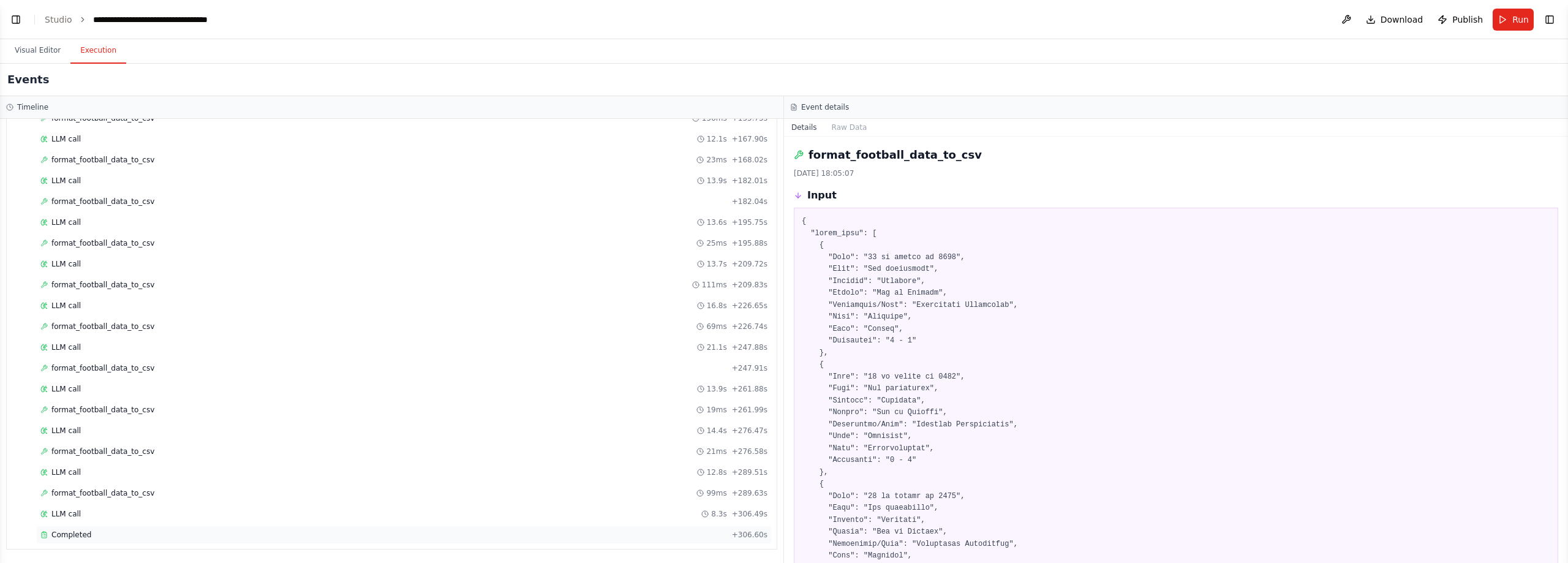
click at [132, 531] on div "Completed" at bounding box center [384, 535] width 687 height 9
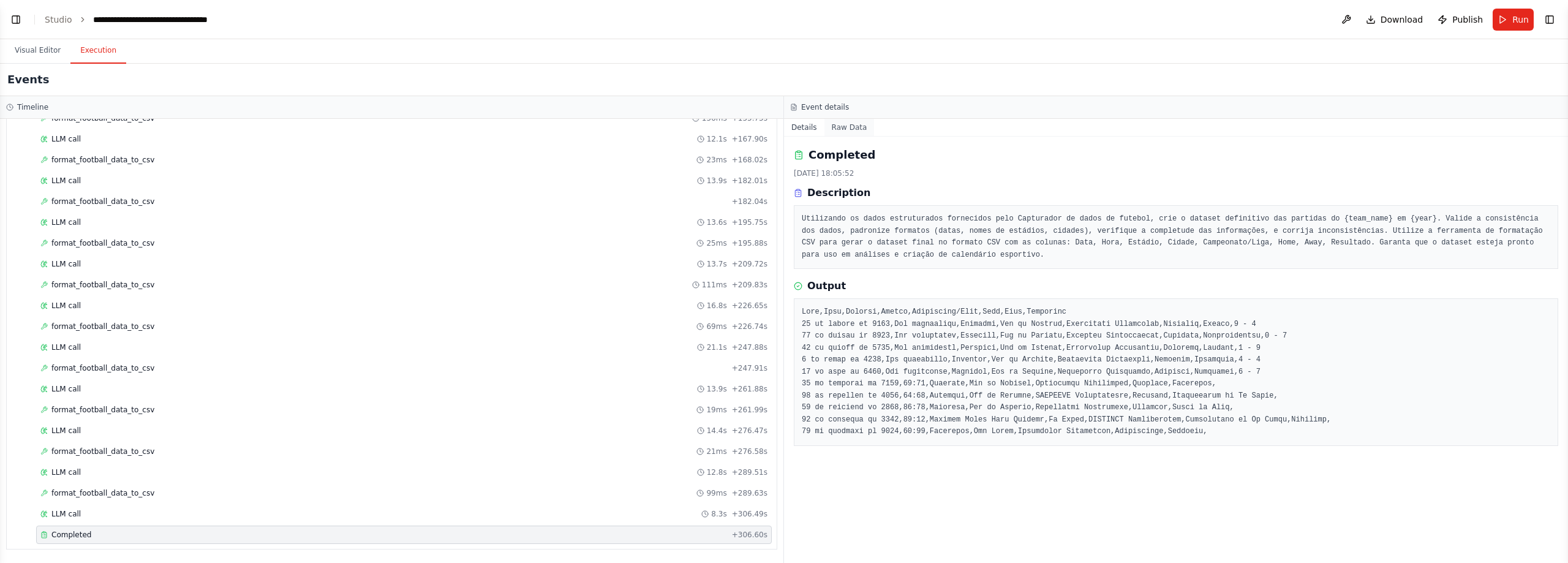
click at [776, 124] on button "Raw Data" at bounding box center [849, 127] width 50 height 17
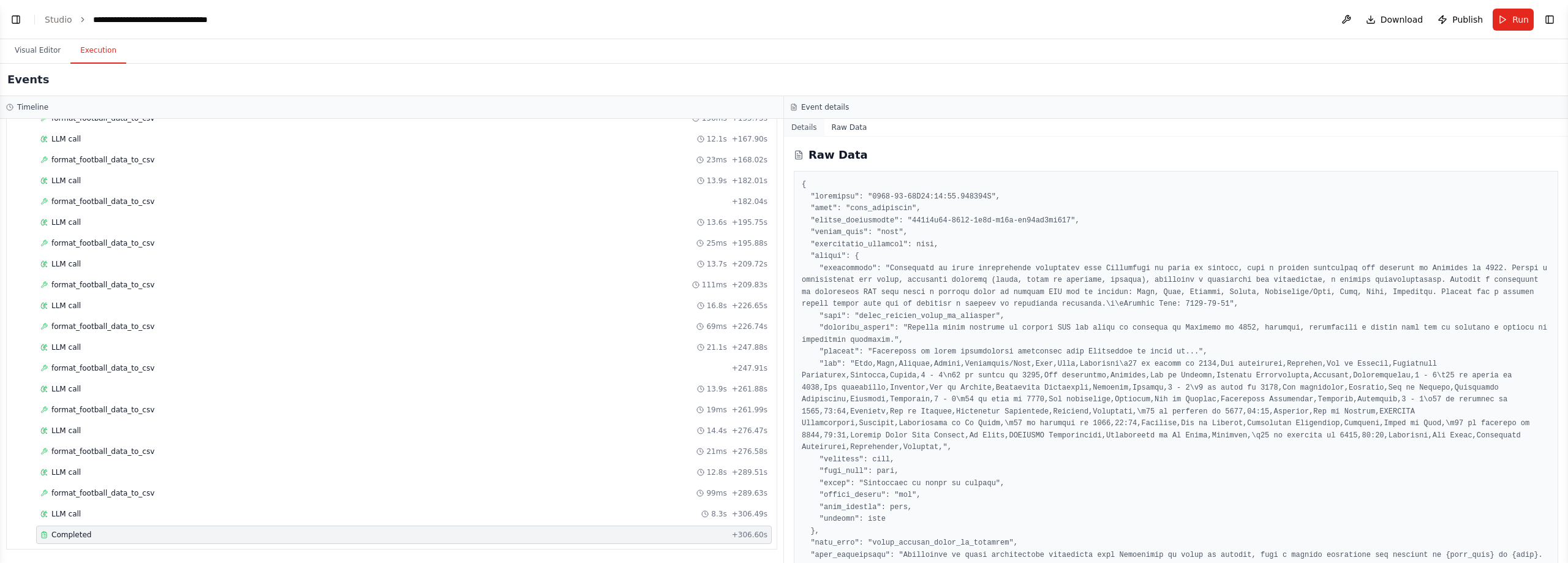
click at [776, 125] on button "Details" at bounding box center [803, 127] width 41 height 17
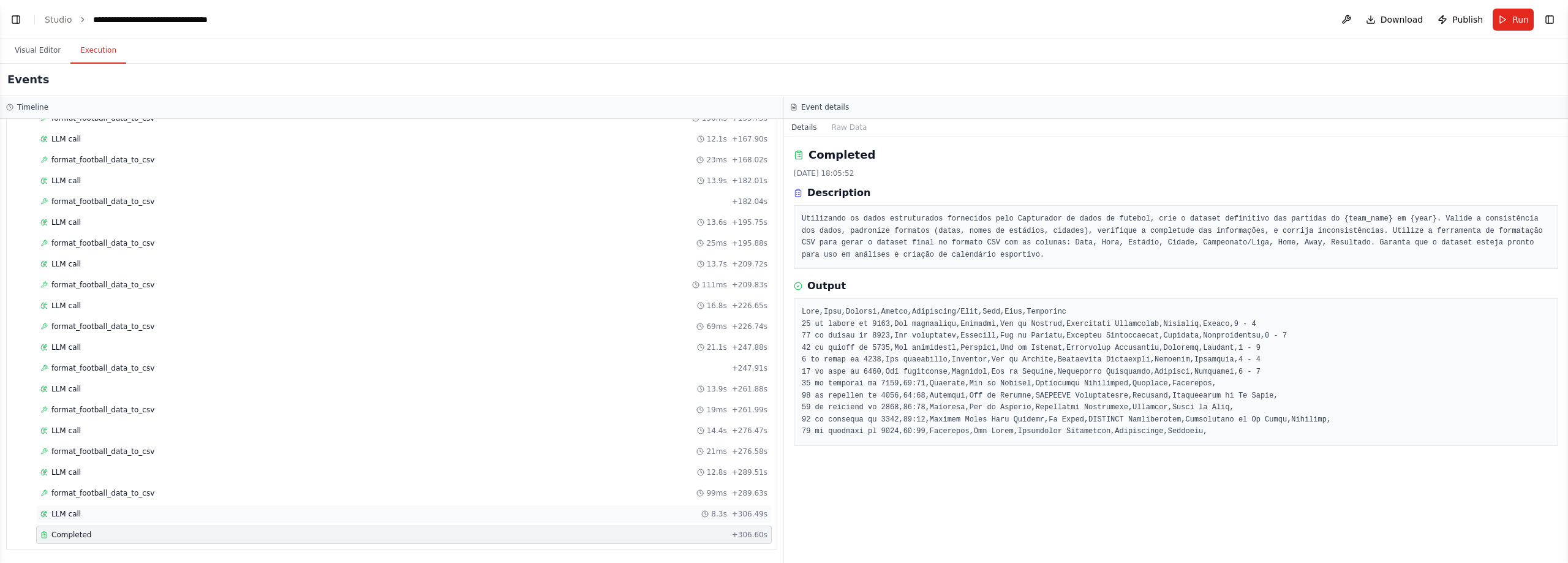
click at [79, 510] on div "LLM call 8.3s + 306.49s" at bounding box center [404, 514] width 727 height 9
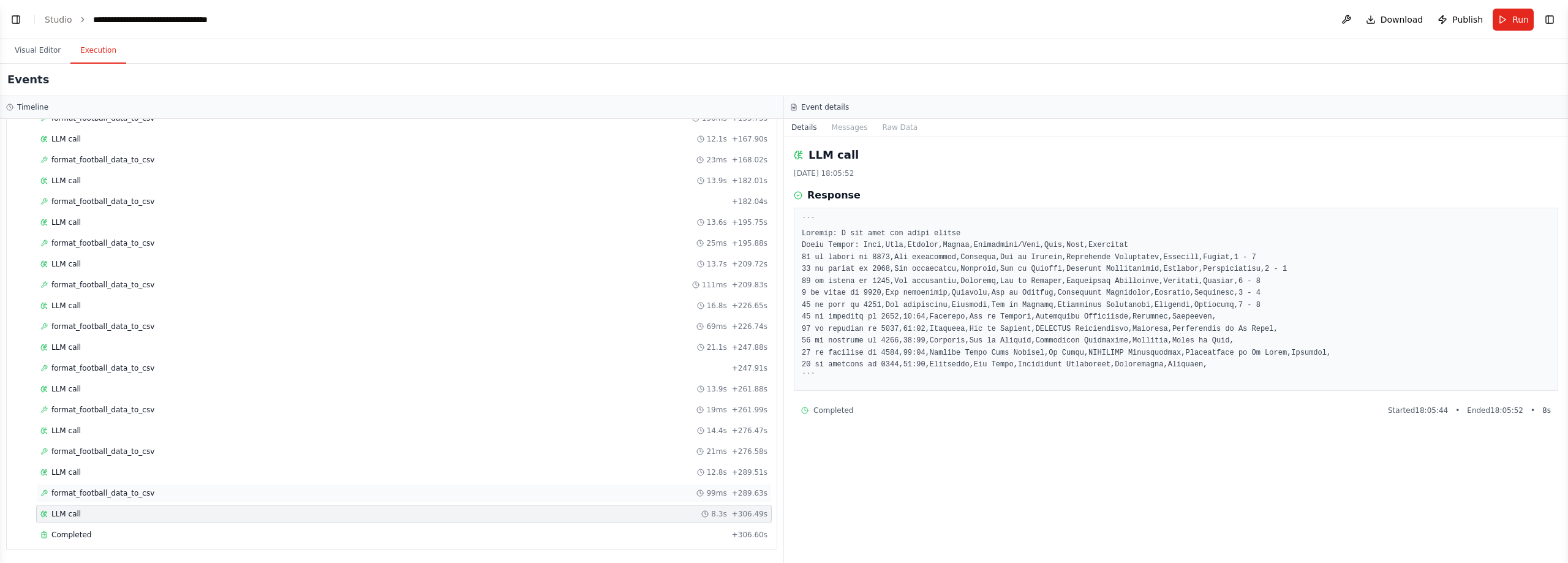
click at [116, 497] on span "format_football_data_to_csv" at bounding box center [102, 493] width 103 height 9
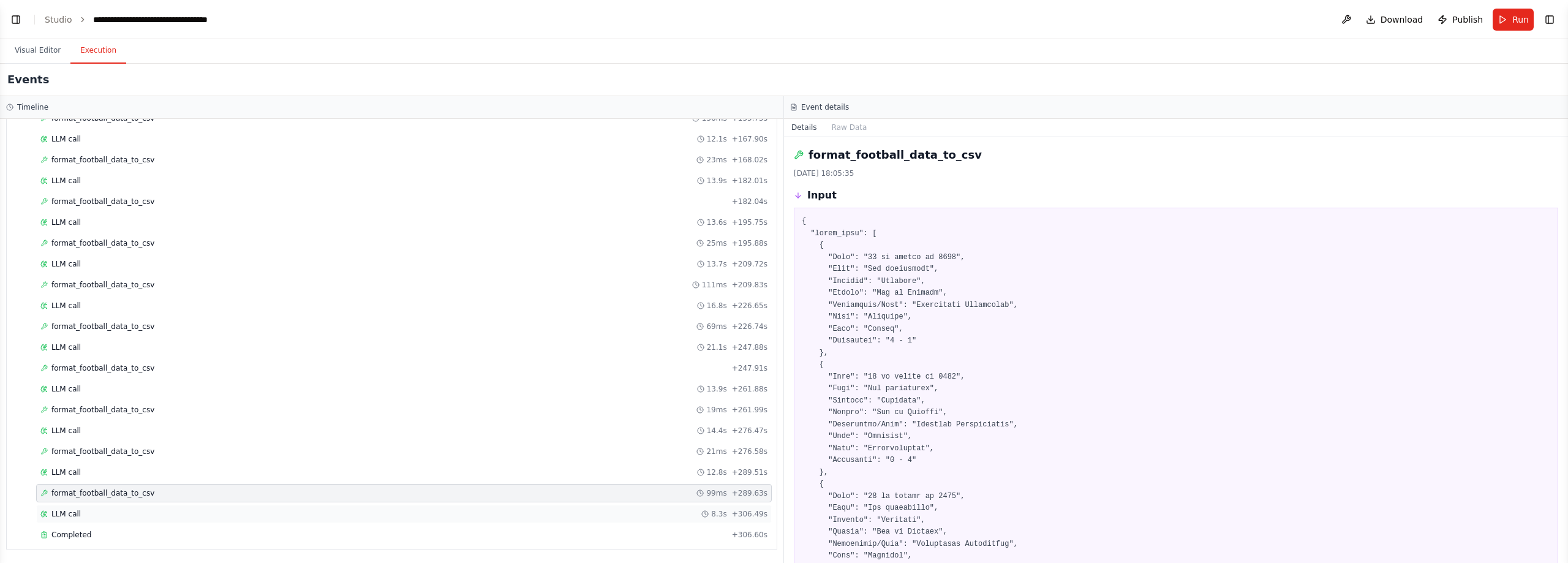
click at [112, 507] on div "LLM call 8.3s + 306.49s" at bounding box center [404, 514] width 735 height 18
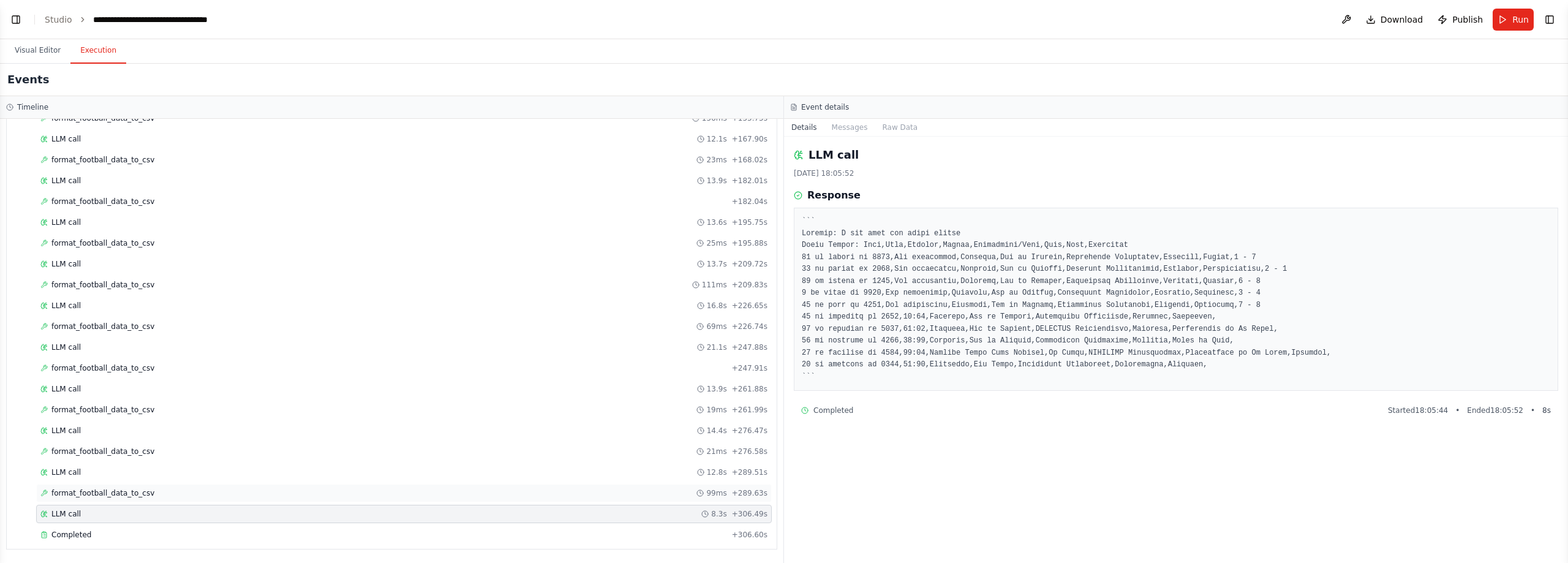
click at [124, 498] on span "format_football_data_to_csv" at bounding box center [102, 493] width 103 height 9
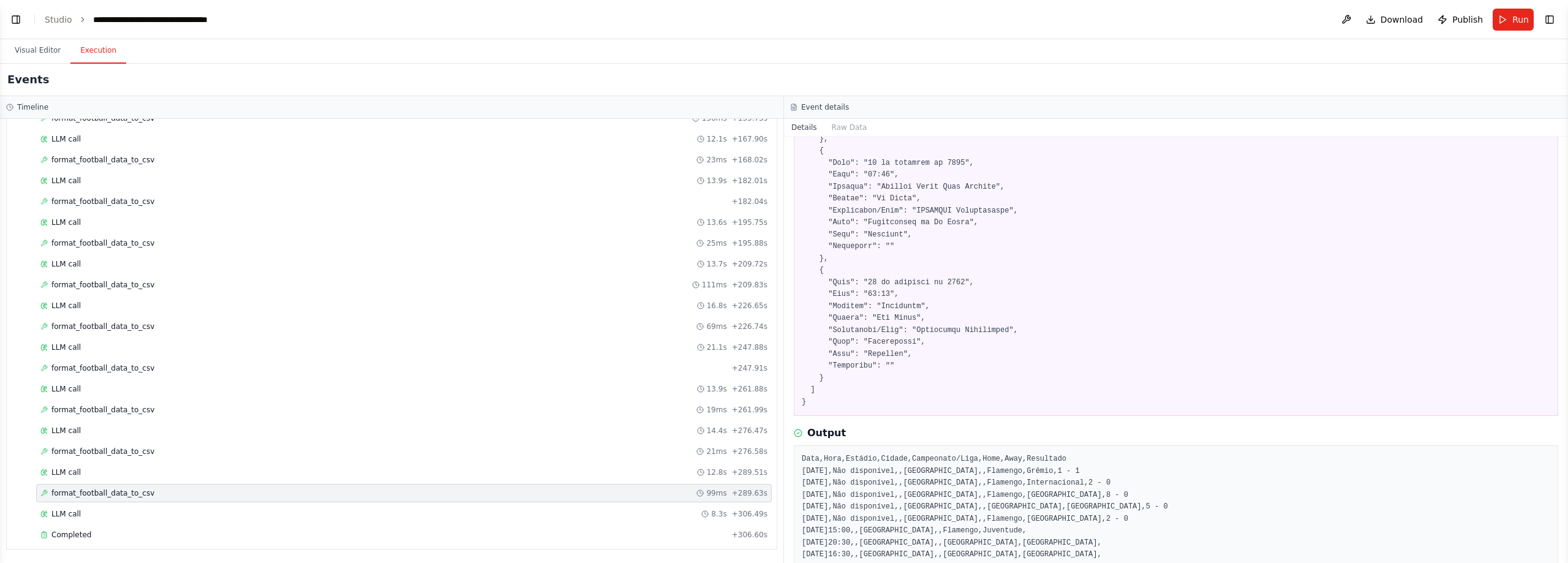
scroll to position [1127, 0]
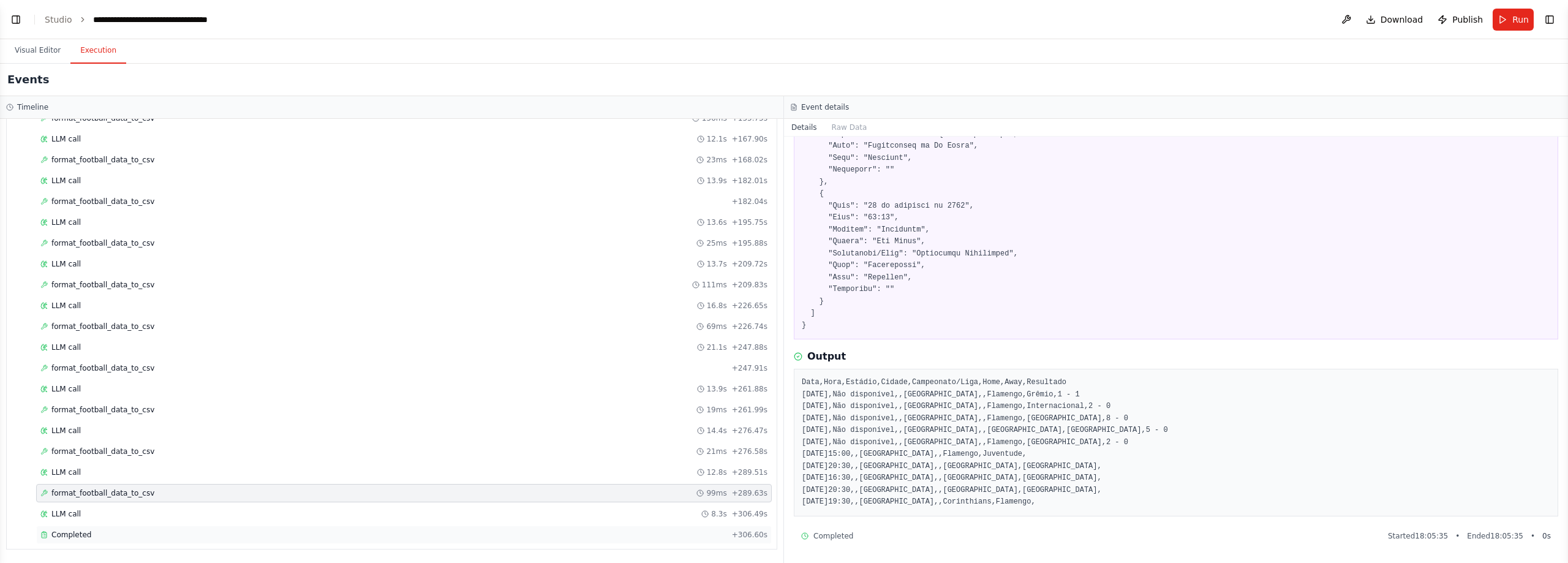
click at [79, 528] on div "Completed + 306.60s" at bounding box center [404, 535] width 735 height 18
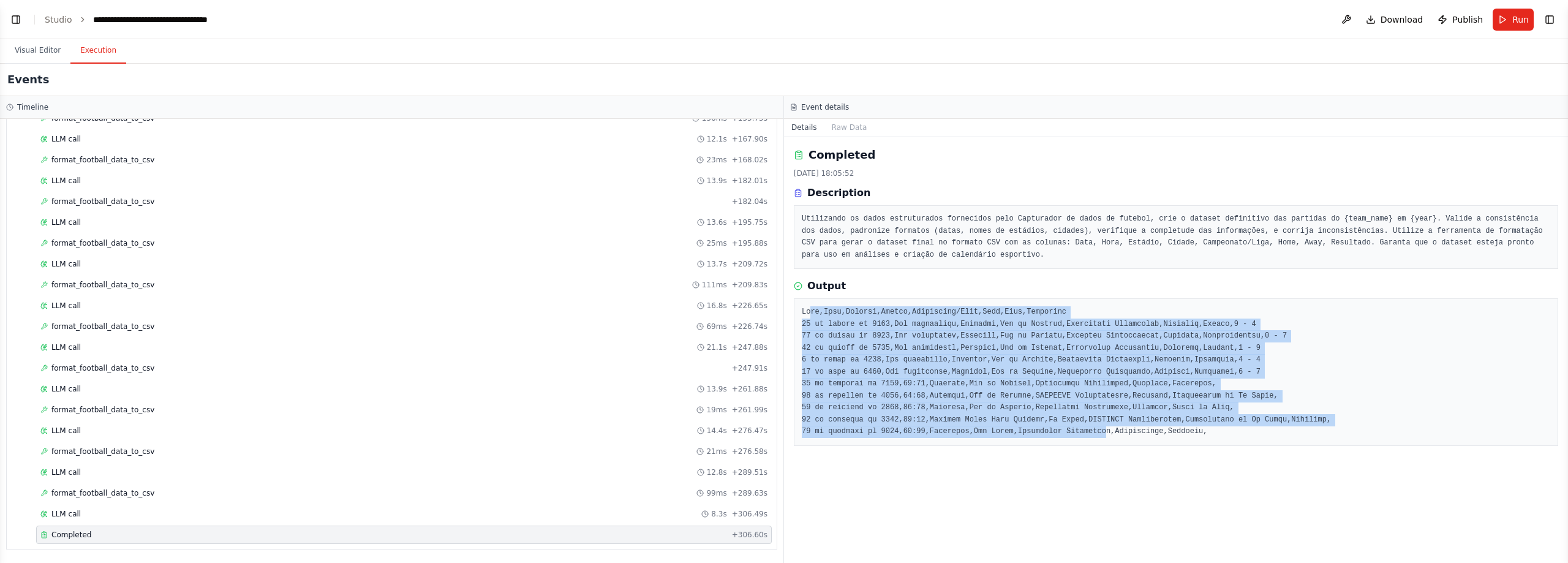
drag, startPoint x: 808, startPoint y: 317, endPoint x: 1081, endPoint y: 465, distance: 310.5
click at [776, 465] on div "Completed [DATE] 18:05:52 Description Utilizando os dados estruturados fornecid…" at bounding box center [1175, 350] width 784 height 427
click at [776, 424] on pre at bounding box center [1176, 372] width 748 height 132
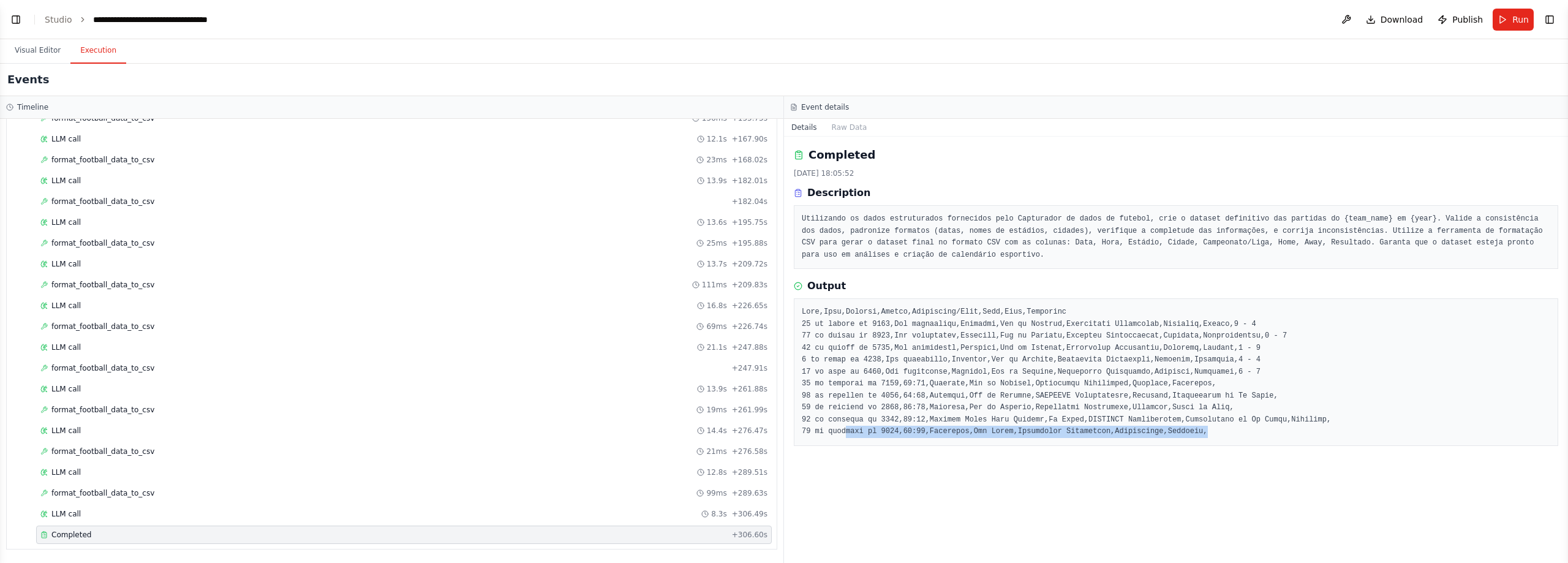
drag, startPoint x: 1198, startPoint y: 434, endPoint x: 844, endPoint y: 437, distance: 354.0
click at [776, 437] on pre at bounding box center [1176, 372] width 748 height 132
click at [776, 391] on pre at bounding box center [1176, 372] width 748 height 132
click at [776, 18] on button at bounding box center [1345, 19] width 20 height 22
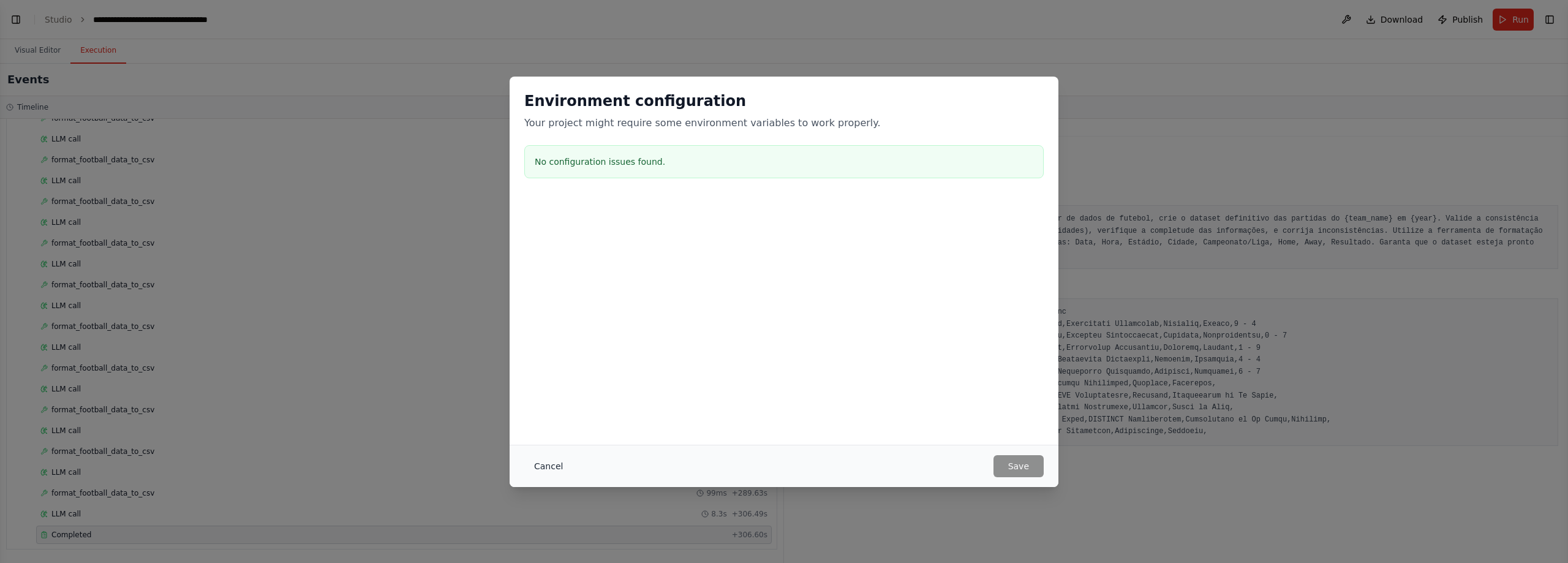
click at [547, 468] on button "Cancel" at bounding box center [548, 465] width 48 height 22
